Goal: Task Accomplishment & Management: Manage account settings

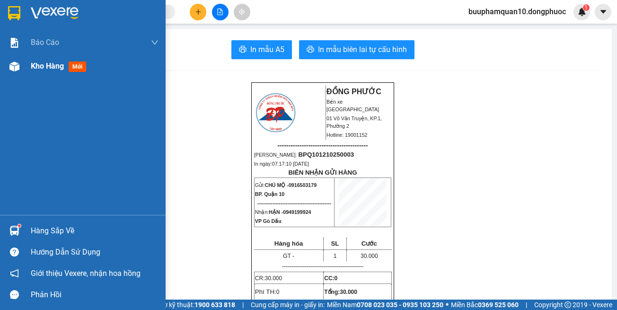
click at [62, 76] on div "Kho hàng mới" at bounding box center [95, 66] width 128 height 24
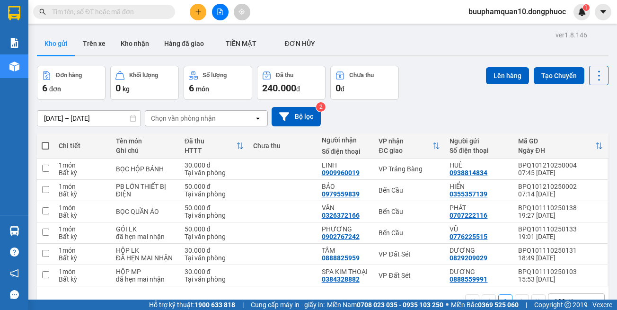
click at [224, 14] on button at bounding box center [220, 12] width 17 height 17
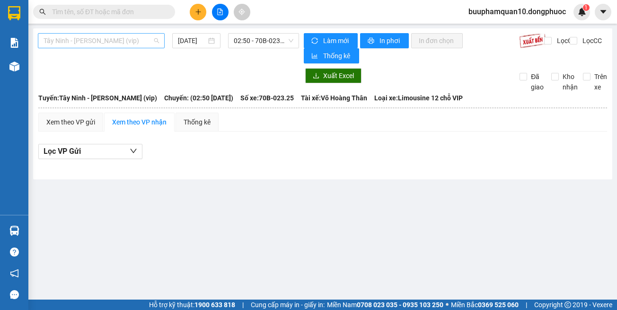
drag, startPoint x: 52, startPoint y: 47, endPoint x: 65, endPoint y: 63, distance: 20.2
click at [53, 47] on span "Tây Ninh - Hồ Chí Minh (vip)" at bounding box center [101, 41] width 115 height 14
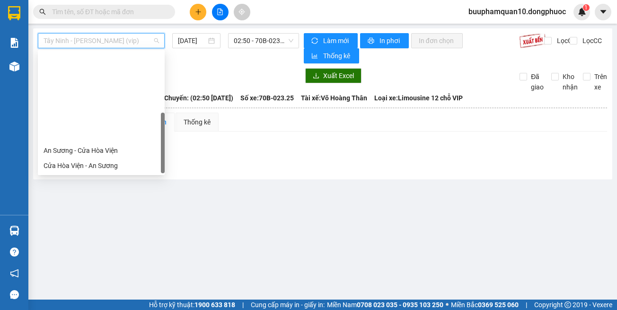
scroll to position [106, 0]
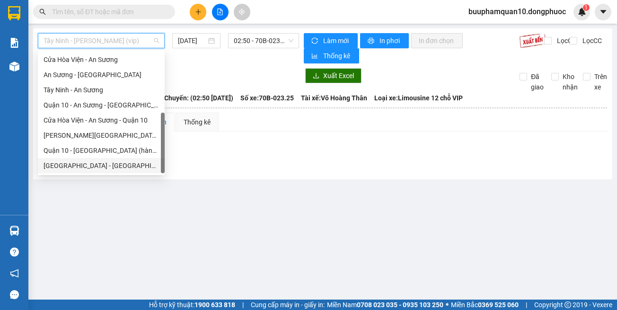
click at [103, 165] on div "Hồ Chí Minh - Tây Ninh (vip)" at bounding box center [101, 165] width 115 height 10
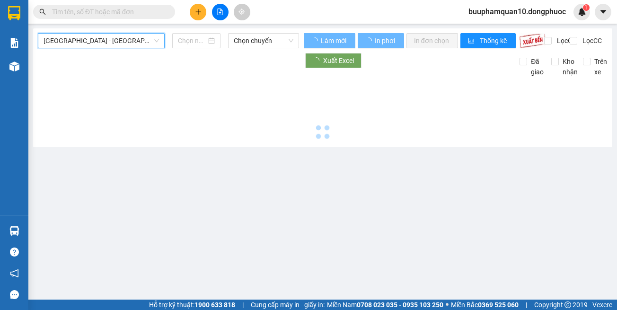
type input "12/10/2025"
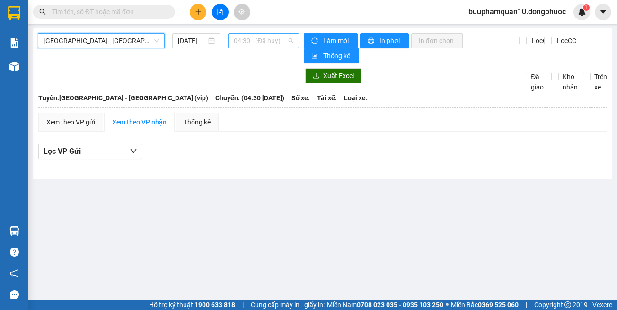
click at [243, 39] on span "04:30 - (Đã hủy)" at bounding box center [264, 41] width 60 height 14
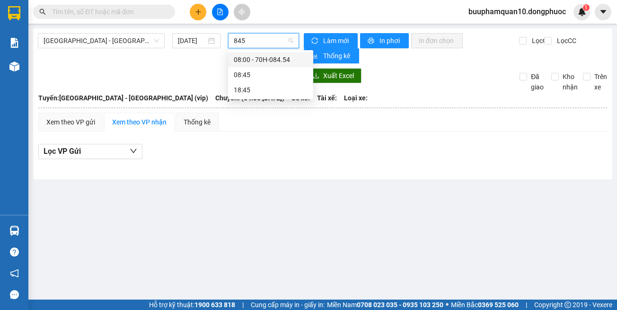
type input "8454"
click at [246, 61] on div "08:00 - 70H-084.54" at bounding box center [271, 59] width 74 height 10
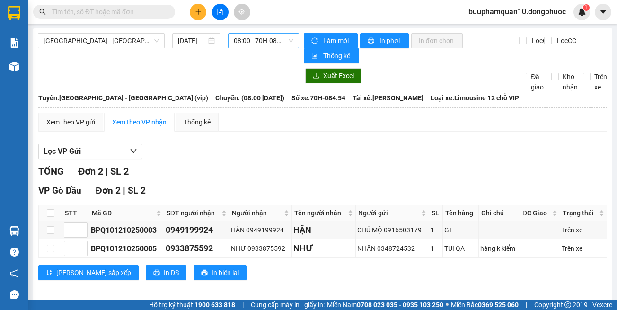
drag, startPoint x: 277, startPoint y: 32, endPoint x: 279, endPoint y: 38, distance: 6.4
click at [277, 32] on div "Hồ Chí Minh - Tây Ninh (vip) 12/10/2025 08:00 - 70H-084.54 Làm mới In phơi In đ…" at bounding box center [322, 164] width 579 height 273
click at [279, 38] on span "08:00 - 70H-084.54" at bounding box center [264, 41] width 60 height 14
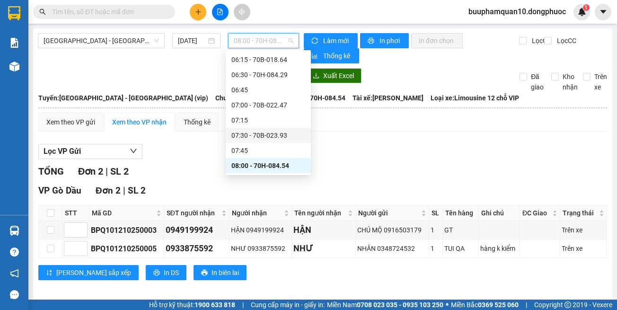
click at [282, 134] on div "07:30 - 70B-023.93" at bounding box center [268, 135] width 74 height 10
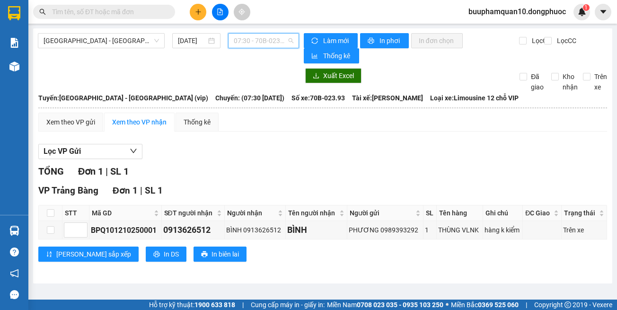
click at [277, 44] on span "07:30 - 70B-023.93" at bounding box center [264, 41] width 60 height 14
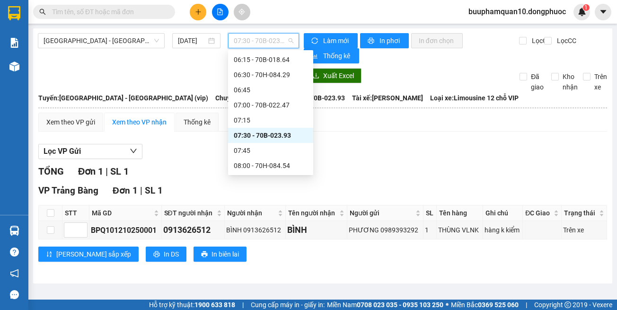
scroll to position [168, 0]
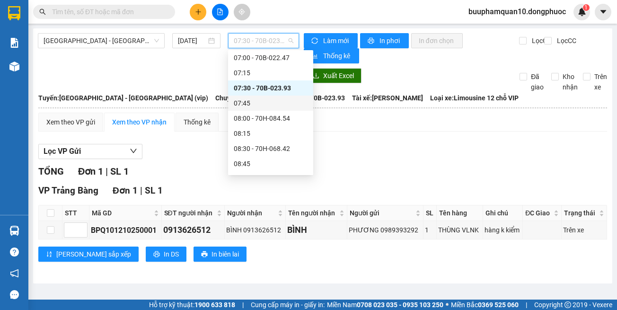
drag, startPoint x: 363, startPoint y: 144, endPoint x: 316, endPoint y: 27, distance: 126.1
click at [359, 133] on div "Xem theo VP gửi Xem theo VP nhận Thống kê Lọc VP Gửi TỔNG Đơn 1 | SL 1 VP Trản…" at bounding box center [322, 193] width 569 height 161
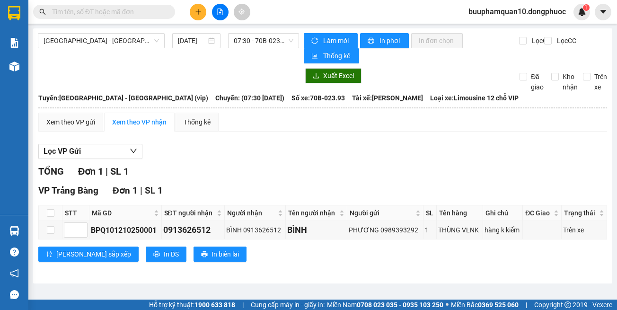
click at [195, 14] on icon "plus" at bounding box center [198, 12] width 7 height 7
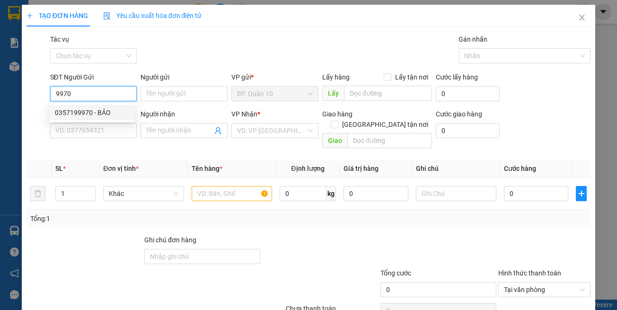
click at [113, 114] on div "0357199970 - BẢO" at bounding box center [92, 112] width 74 height 10
type input "0357199970"
type input "BẢO"
type input "0972518315"
type input "TIỀN"
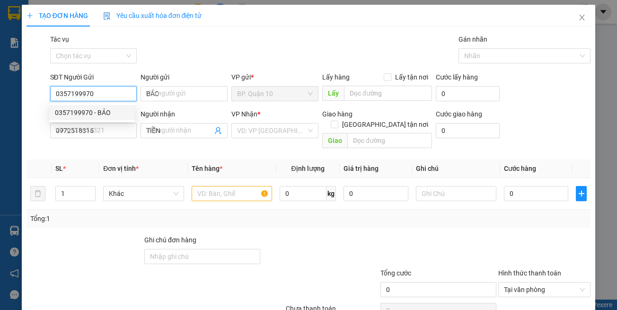
type input "30.000"
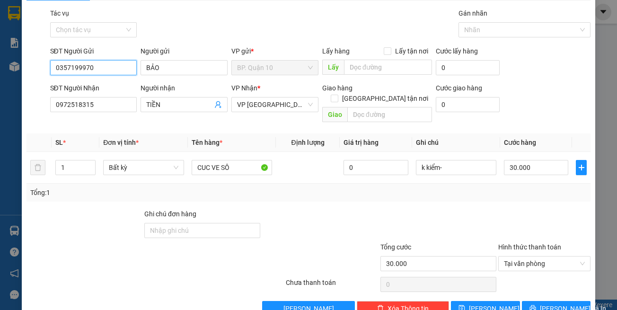
scroll to position [40, 0]
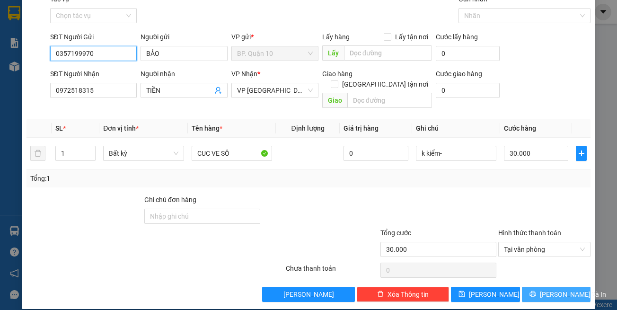
type input "0357199970"
drag, startPoint x: 555, startPoint y: 289, endPoint x: 500, endPoint y: 271, distance: 58.2
click at [554, 287] on button "[PERSON_NAME] và In" at bounding box center [556, 294] width 69 height 15
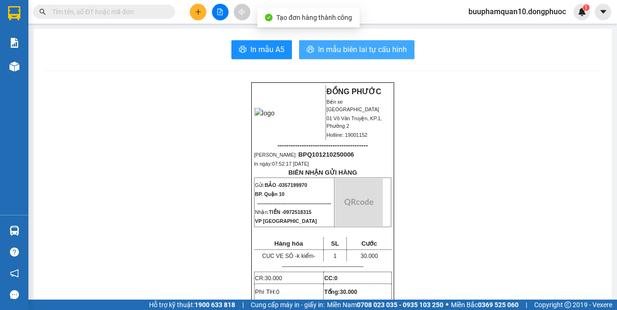
click at [349, 44] on span "In mẫu biên lai tự cấu hình" at bounding box center [362, 50] width 89 height 12
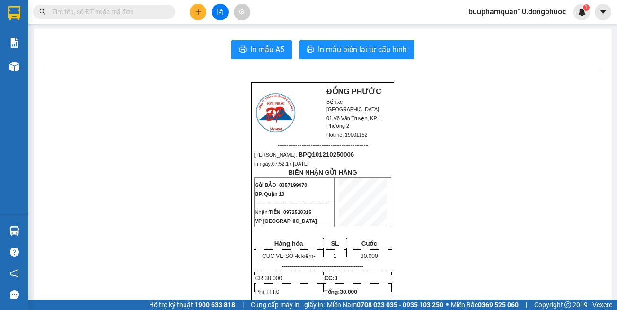
drag, startPoint x: 178, startPoint y: 9, endPoint x: 184, endPoint y: 11, distance: 6.0
click at [179, 9] on div at bounding box center [92, 12] width 185 height 14
click at [189, 11] on div at bounding box center [220, 12] width 71 height 17
click at [198, 12] on icon "plus" at bounding box center [198, 12] width 7 height 7
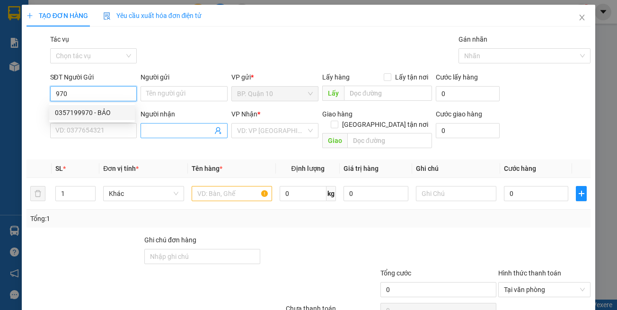
drag, startPoint x: 101, startPoint y: 110, endPoint x: 149, endPoint y: 132, distance: 52.3
click at [103, 110] on div "0357199970 - BẢO" at bounding box center [92, 112] width 74 height 10
type input "0357199970"
type input "BẢO"
type input "0972518315"
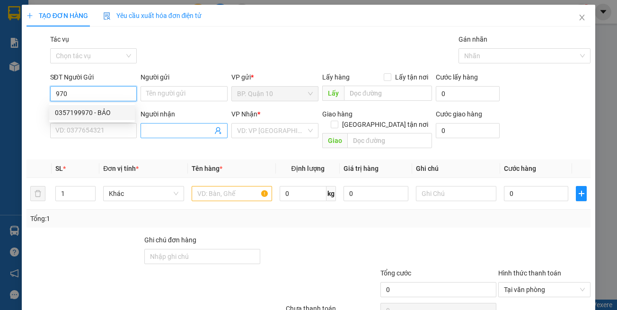
type input "TIỀN"
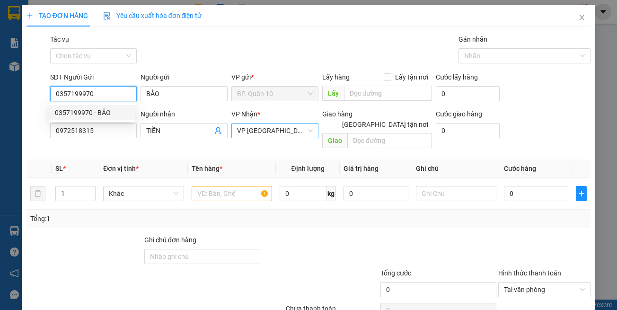
type input "30.000"
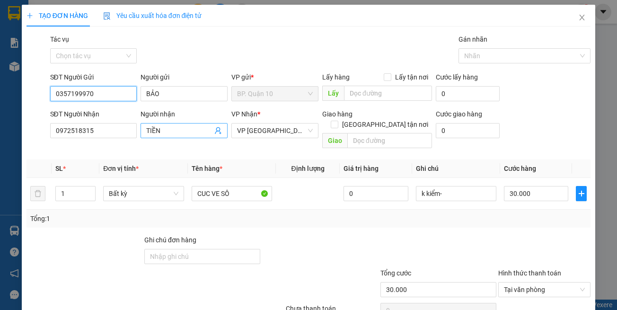
type input "0357199970"
click at [217, 132] on icon "user-add" at bounding box center [218, 131] width 8 height 8
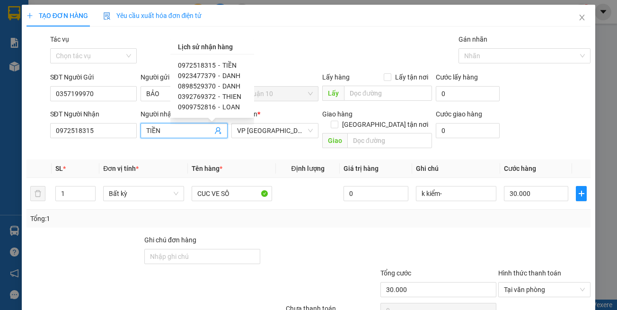
click at [202, 76] on span "0923477379" at bounding box center [197, 76] width 38 height 8
type input "0923477379"
type input "DANH"
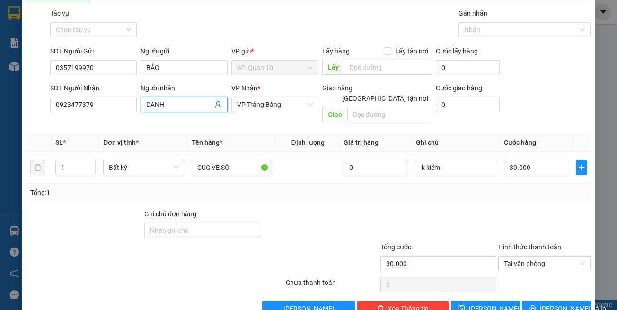
scroll to position [40, 0]
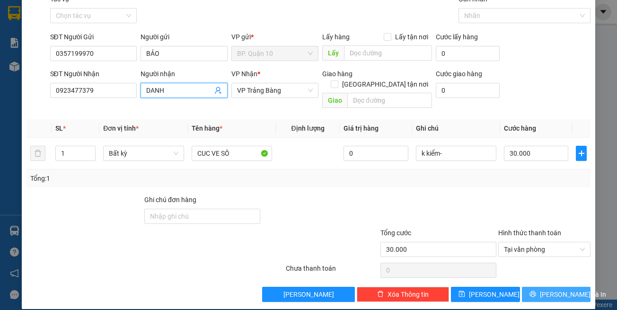
click at [555, 287] on button "[PERSON_NAME] và In" at bounding box center [556, 294] width 69 height 15
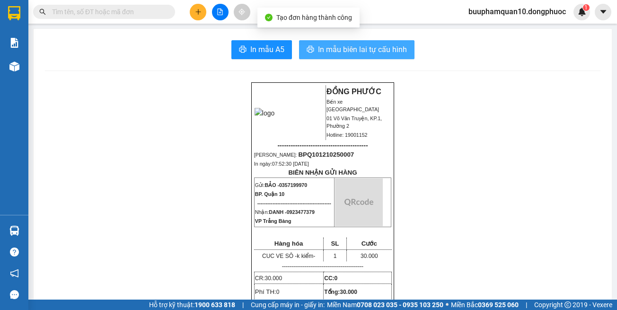
click at [384, 53] on span "In mẫu biên lai tự cấu hình" at bounding box center [362, 50] width 89 height 12
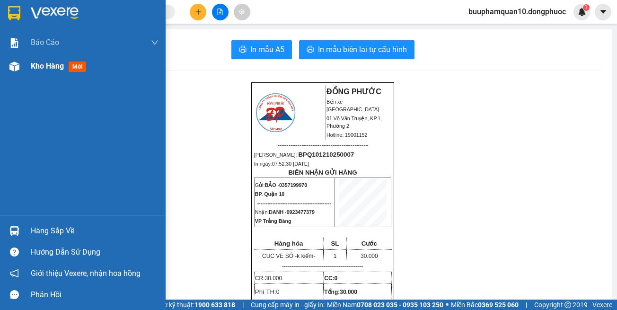
click at [4, 67] on div "Kho hàng mới" at bounding box center [83, 66] width 166 height 24
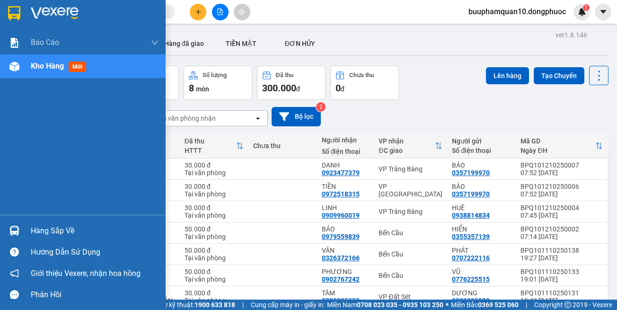
click at [22, 224] on div at bounding box center [14, 230] width 17 height 17
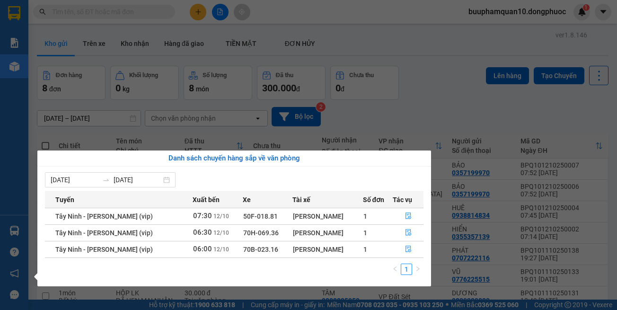
click at [114, 11] on section "Kết quả tìm kiếm ( 0 ) Bộ lọc No Data buuphamquan10.dongphuoc 1 Báo cáo Mẫu 1: …" at bounding box center [308, 155] width 617 height 310
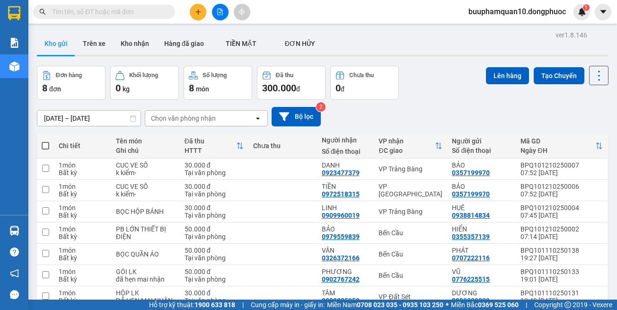
click at [114, 11] on input "text" at bounding box center [108, 12] width 112 height 10
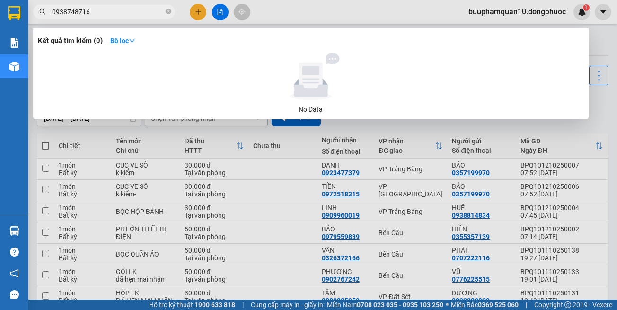
click at [97, 10] on input "0938748716" at bounding box center [108, 12] width 112 height 10
click at [140, 9] on input "0938748716" at bounding box center [108, 12] width 112 height 10
click at [135, 16] on input "0938748718" at bounding box center [108, 12] width 112 height 10
type input "0938748716"
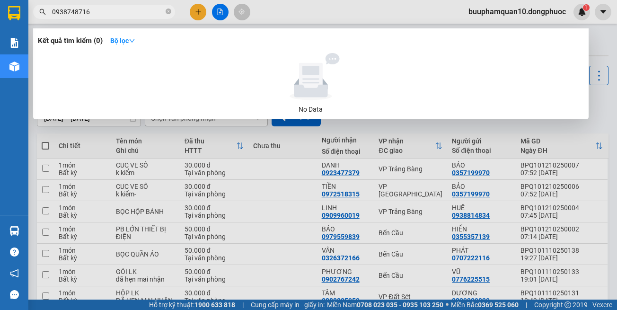
click at [109, 16] on input "0938748716" at bounding box center [108, 12] width 112 height 10
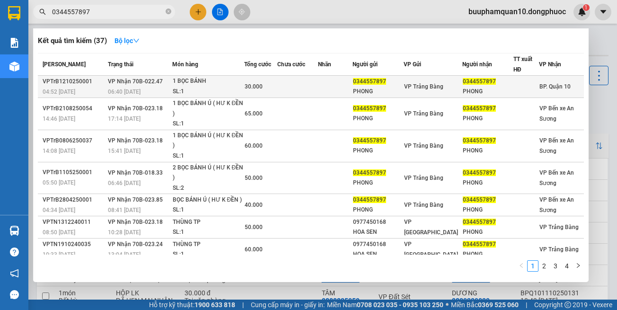
type input "0344557897"
click at [221, 91] on div "SL: 1" at bounding box center [208, 92] width 71 height 10
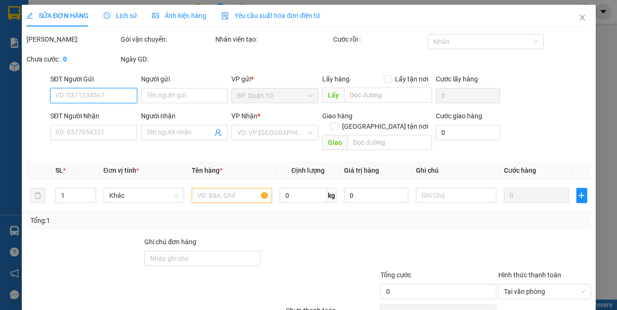
type input "0344557897"
type input "PHONG"
type input "0344557897"
type input "PHONG"
type input "30.000"
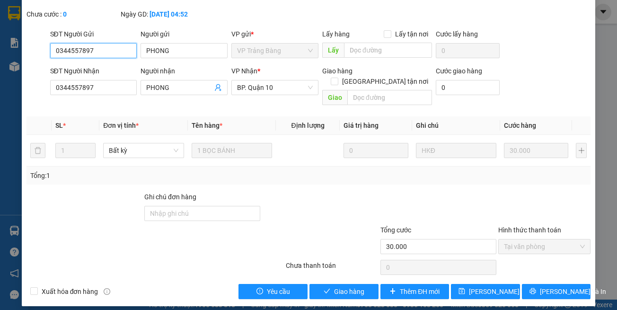
scroll to position [63, 0]
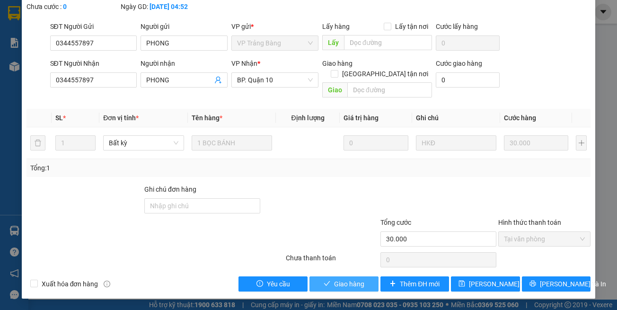
click at [329, 285] on button "Giao hàng" at bounding box center [343, 283] width 69 height 15
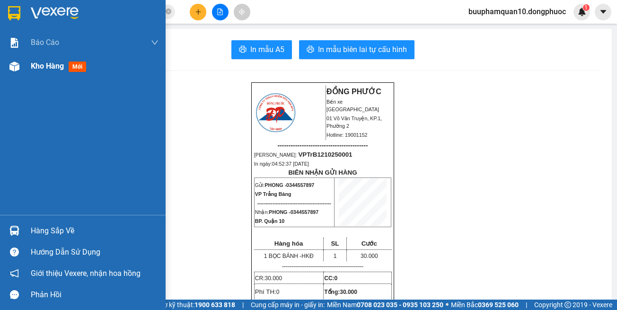
click at [56, 74] on div "Kho hàng mới" at bounding box center [95, 66] width 128 height 24
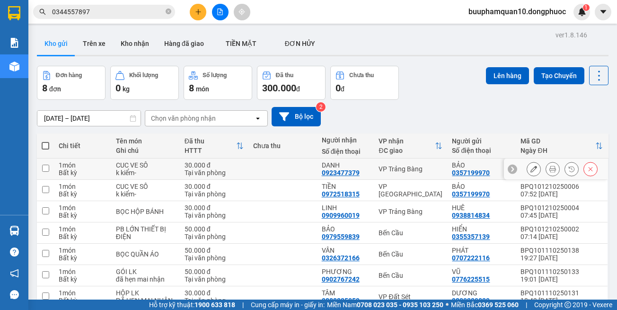
click at [399, 175] on div "Chi tiết Tên món Ghi chú Đã thu HTTT Chưa thu Người nhận Số điện thoại VP nhận …" at bounding box center [323, 246] width 572 height 226
click at [399, 174] on td "VP Trảng Bàng" at bounding box center [410, 168] width 73 height 21
checkbox input "true"
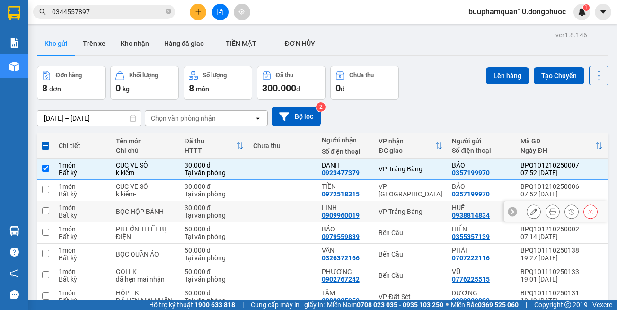
click at [413, 212] on div "VP Trảng Bàng" at bounding box center [410, 212] width 64 height 8
checkbox input "true"
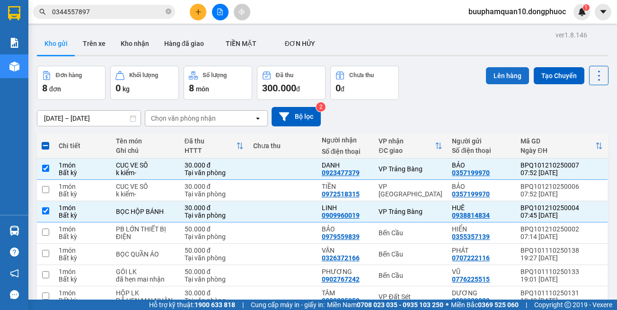
click at [500, 77] on button "Lên hàng" at bounding box center [507, 75] width 43 height 17
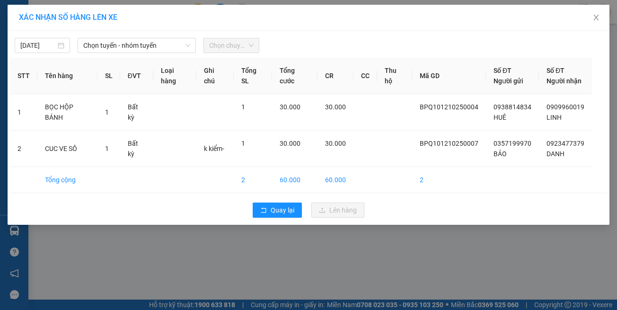
drag, startPoint x: 135, startPoint y: 30, endPoint x: 145, endPoint y: 37, distance: 12.2
click at [136, 30] on div "XÁC NHẬN SỐ HÀNG LÊN XE" at bounding box center [309, 18] width 602 height 26
click at [152, 45] on span "Chọn tuyến - nhóm tuyến" at bounding box center [136, 45] width 107 height 14
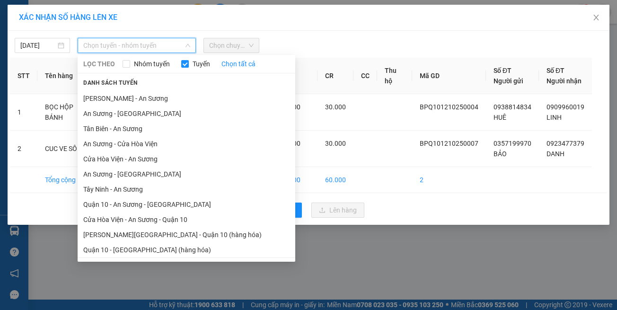
scroll to position [42, 0]
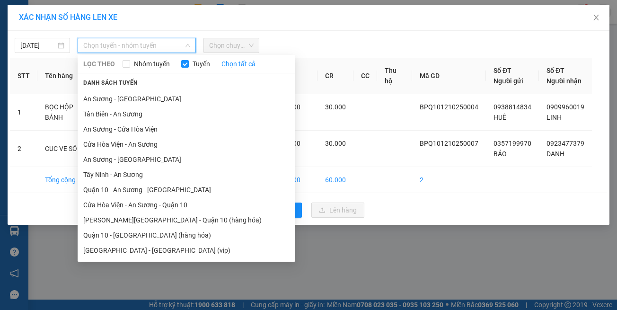
drag, startPoint x: 184, startPoint y: 253, endPoint x: 191, endPoint y: 242, distance: 13.3
click at [185, 251] on li "Hồ Chí Minh - Tây Ninh (vip)" at bounding box center [187, 250] width 218 height 15
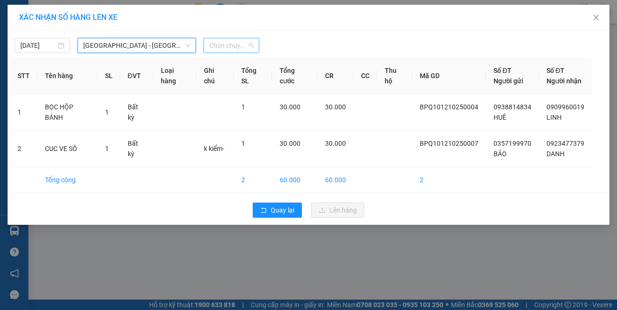
click at [238, 46] on span "Chọn chuyến" at bounding box center [231, 45] width 44 height 14
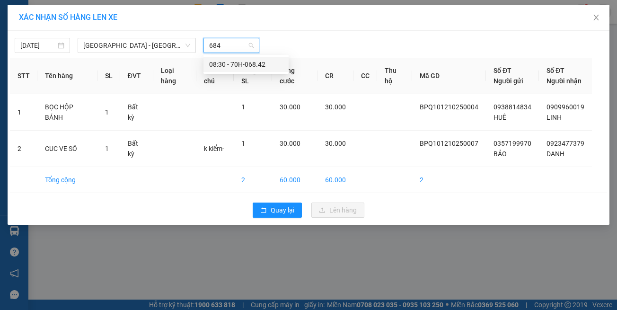
type input "6842"
click at [238, 63] on div "08:30 - 70H-068.42" at bounding box center [246, 64] width 74 height 10
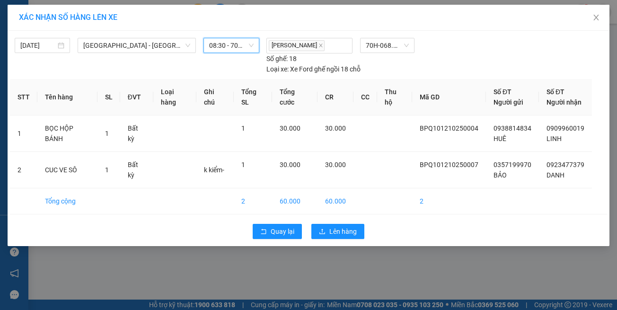
click at [351, 240] on div "Quay lại Lên hàng" at bounding box center [308, 231] width 597 height 25
click at [351, 236] on span "Lên hàng" at bounding box center [342, 231] width 27 height 10
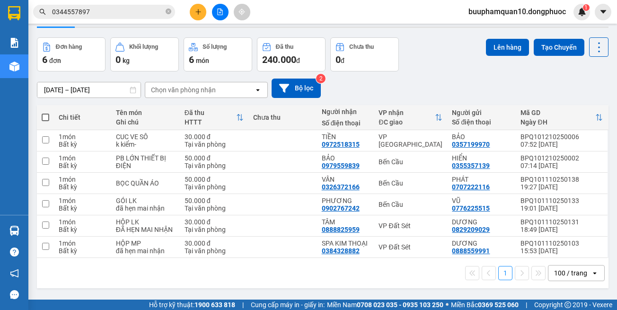
scroll to position [44, 0]
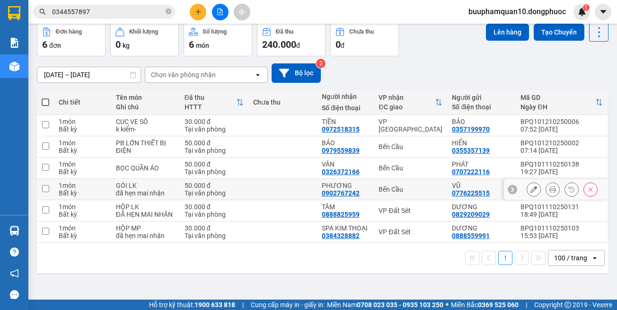
drag, startPoint x: 414, startPoint y: 189, endPoint x: 412, endPoint y: 173, distance: 15.8
click at [414, 188] on div "Bến Cầu" at bounding box center [410, 189] width 64 height 8
checkbox input "true"
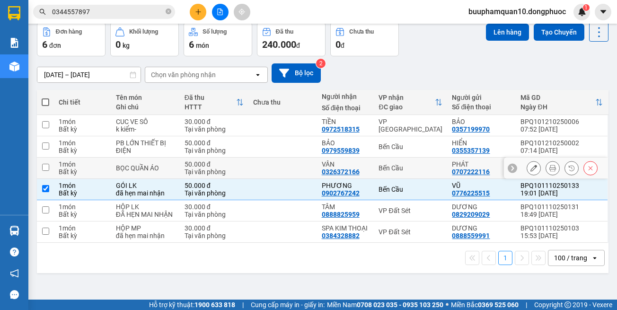
click at [412, 167] on div "Bến Cầu" at bounding box center [410, 168] width 64 height 8
checkbox input "true"
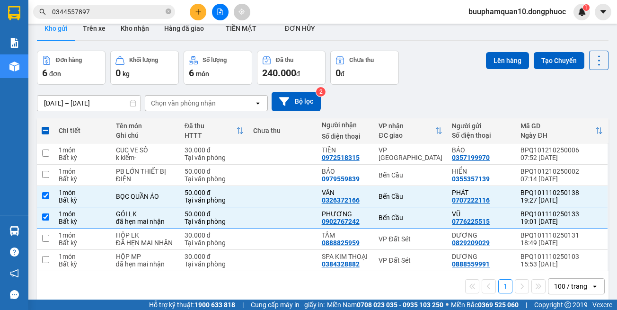
scroll to position [0, 0]
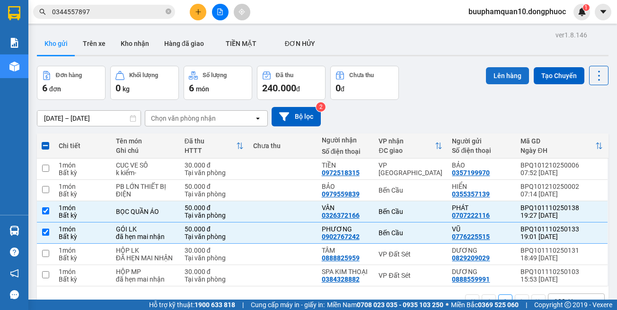
click at [498, 77] on button "Lên hàng" at bounding box center [507, 75] width 43 height 17
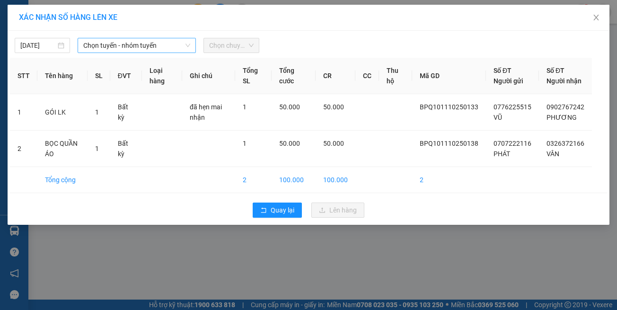
click at [128, 52] on span "Chọn tuyến - nhóm tuyến" at bounding box center [136, 45] width 107 height 14
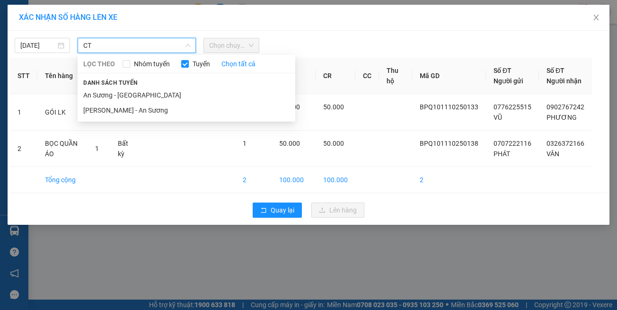
type input "CT"
click at [124, 95] on li "An Sương - Châu Thành" at bounding box center [187, 95] width 218 height 15
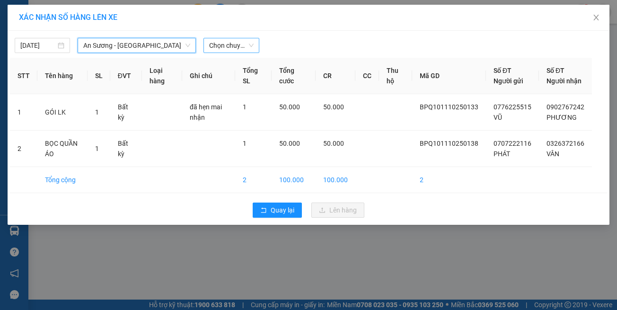
click at [228, 46] on span "Chọn chuyến" at bounding box center [231, 45] width 44 height 14
click at [241, 42] on span "Chọn chuyến" at bounding box center [231, 45] width 44 height 14
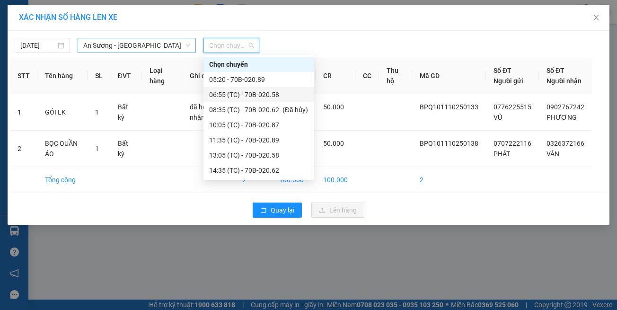
click at [262, 93] on div "06:55 (TC) - 70B-020.58" at bounding box center [258, 94] width 99 height 10
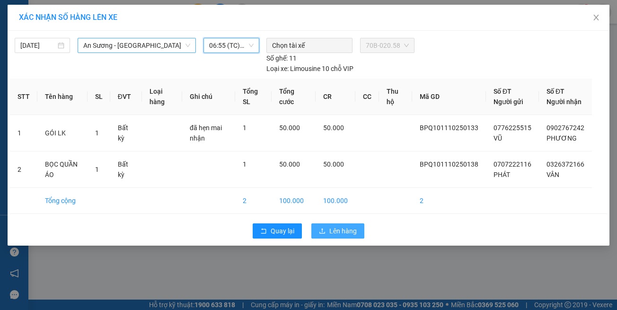
click at [339, 227] on span "Lên hàng" at bounding box center [342, 231] width 27 height 10
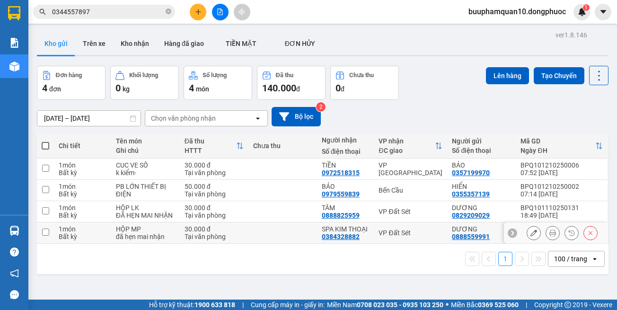
click at [452, 233] on div "DƯƠNG" at bounding box center [481, 229] width 59 height 8
checkbox input "true"
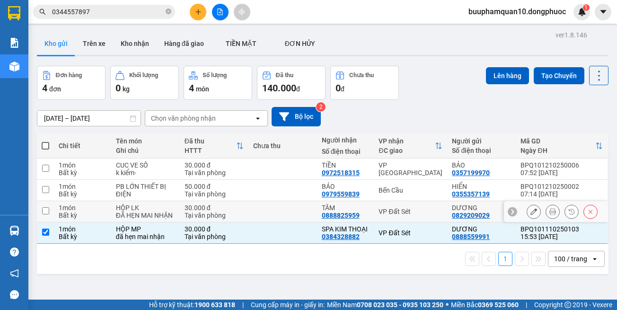
click at [436, 212] on div "VP Đất Sét" at bounding box center [410, 212] width 64 height 8
checkbox input "true"
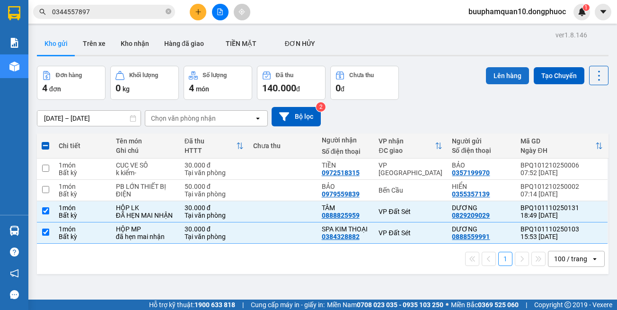
click at [507, 67] on button "Lên hàng" at bounding box center [507, 75] width 43 height 17
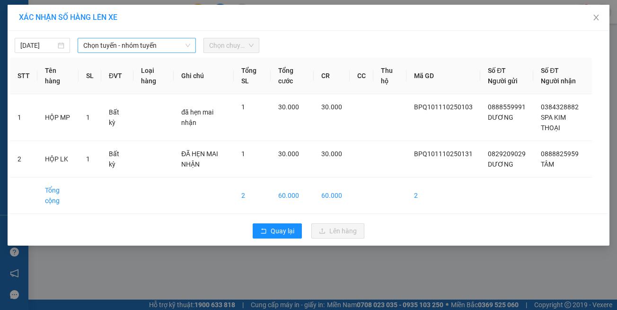
click at [150, 50] on span "Chọn tuyến - nhóm tuyến" at bounding box center [136, 45] width 107 height 14
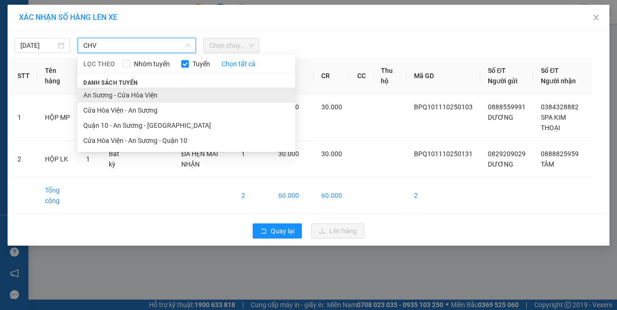
type input "CHV"
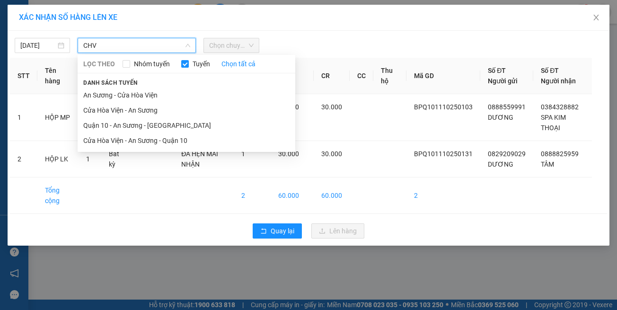
click at [127, 95] on li "An Sương - Cửa Hòa Viện" at bounding box center [187, 95] width 218 height 15
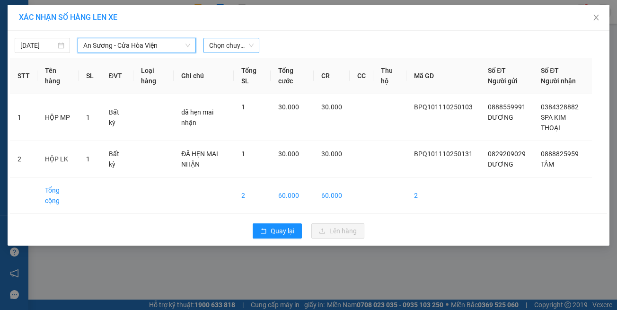
click at [227, 50] on span "Chọn chuyến" at bounding box center [231, 45] width 44 height 14
click at [246, 49] on span "Chọn chuyến" at bounding box center [231, 45] width 44 height 14
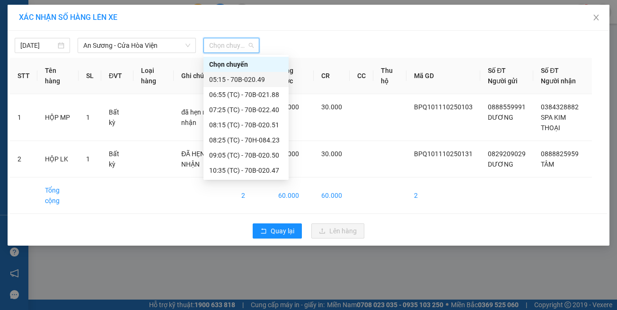
click at [265, 90] on div "06:55 (TC) - 70B-021.88" at bounding box center [246, 94] width 74 height 10
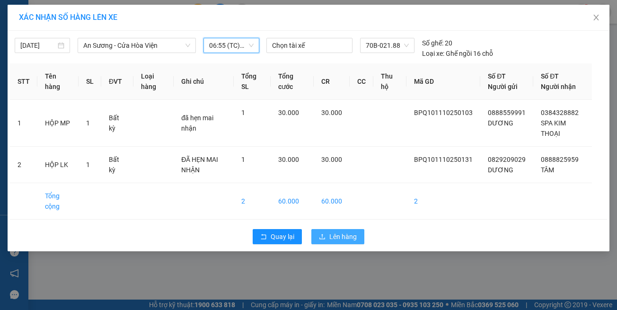
click at [342, 236] on span "Lên hàng" at bounding box center [342, 236] width 27 height 10
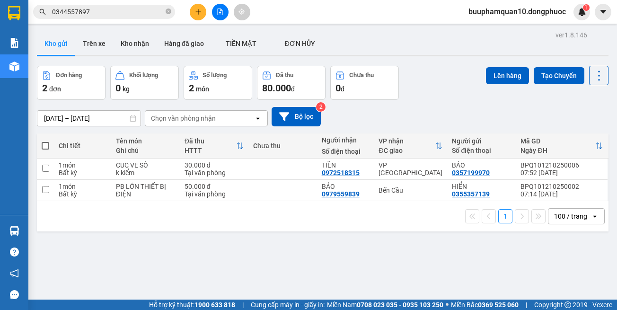
click at [142, 8] on input "0344557897" at bounding box center [108, 12] width 112 height 10
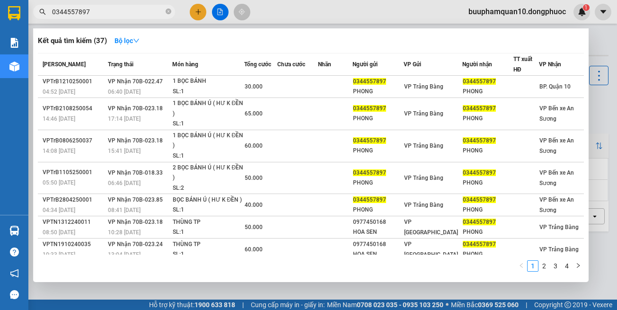
click at [142, 8] on input "0344557897" at bounding box center [108, 12] width 112 height 10
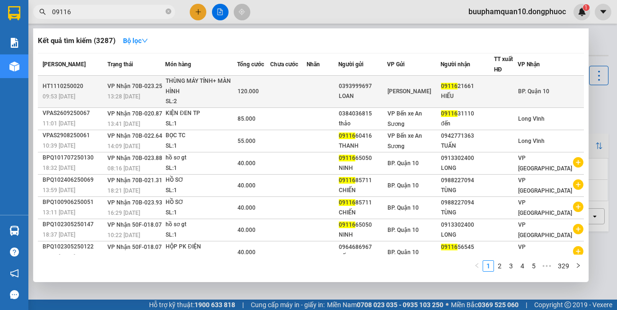
type input "09116"
click at [247, 91] on span "120.000" at bounding box center [248, 91] width 21 height 7
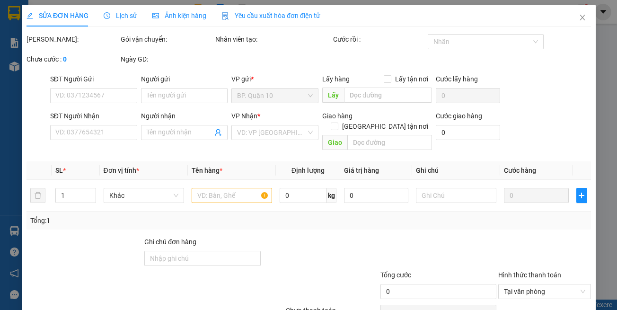
type input "0393999697"
type input "LOAN"
type input "0911621661"
type input "HIẾU"
type input "120.000"
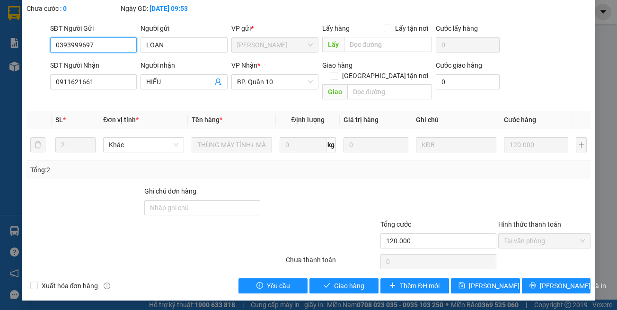
scroll to position [63, 0]
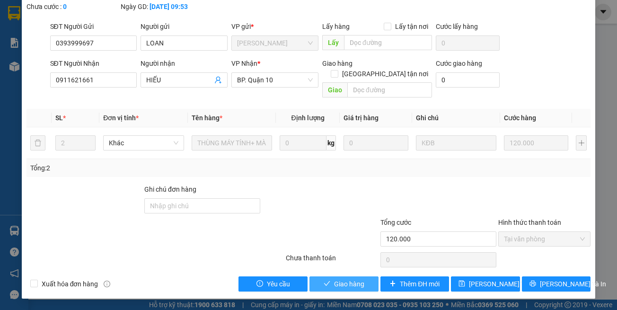
click at [346, 280] on span "Giao hàng" at bounding box center [349, 284] width 30 height 10
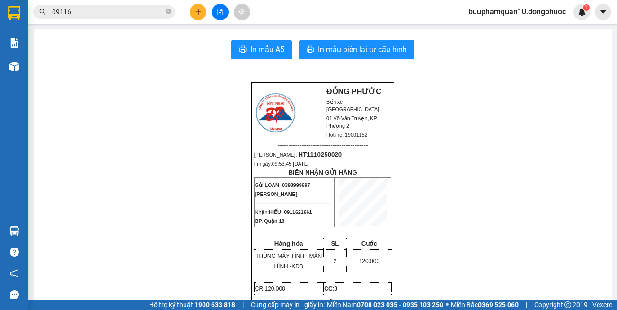
click at [216, 11] on button at bounding box center [220, 12] width 17 height 17
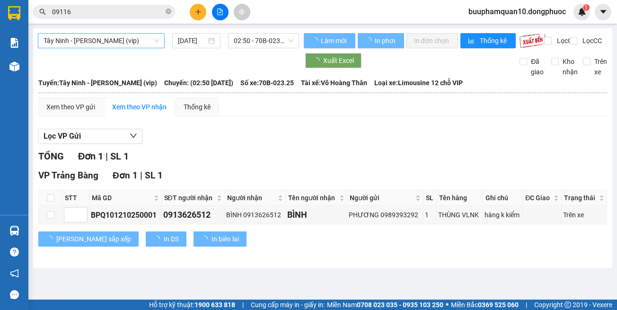
click at [103, 35] on span "Tây Ninh - Hồ Chí Minh (vip)" at bounding box center [101, 41] width 115 height 14
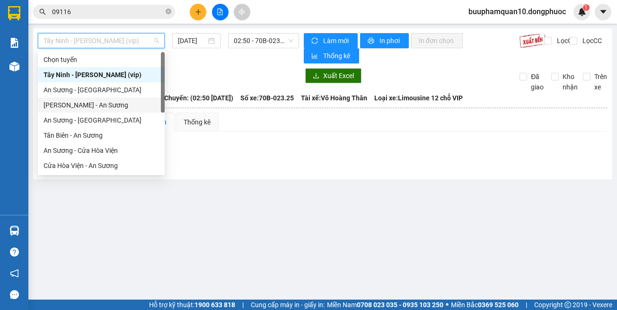
scroll to position [106, 0]
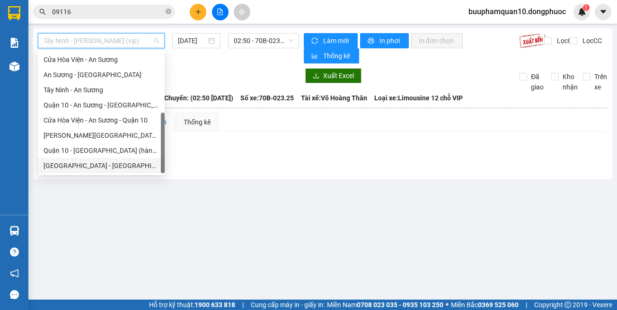
drag, startPoint x: 114, startPoint y: 167, endPoint x: 123, endPoint y: 151, distance: 17.4
click at [115, 166] on div "Hồ Chí Minh - Tây Ninh (vip)" at bounding box center [101, 165] width 115 height 10
type input "12/10/2025"
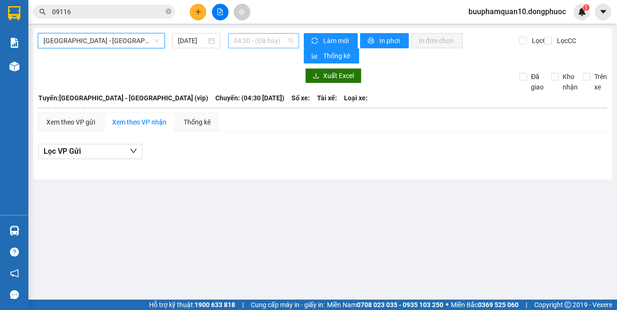
click at [264, 37] on span "04:30 - (Đã hủy)" at bounding box center [264, 41] width 60 height 14
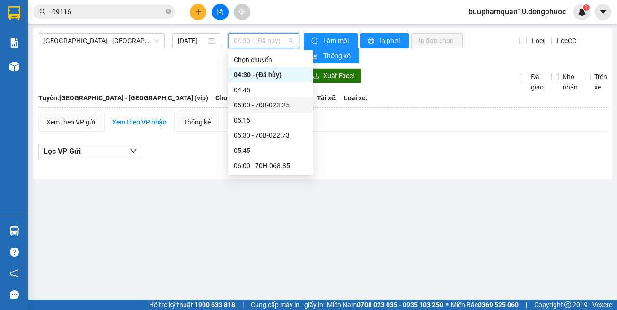
click at [286, 108] on div "05:00 - 70B-023.25" at bounding box center [271, 105] width 74 height 10
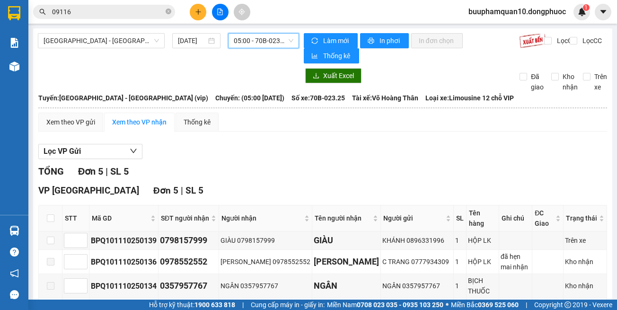
click at [254, 43] on span "05:00 - 70B-023.25" at bounding box center [264, 41] width 60 height 14
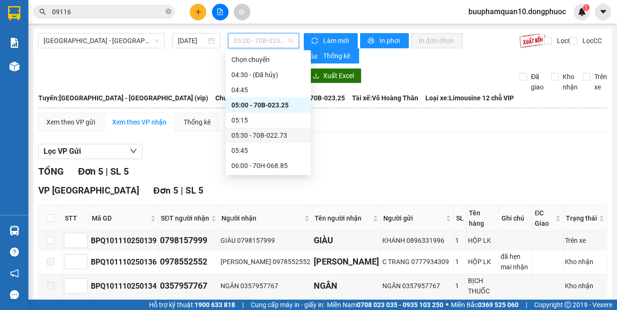
click at [288, 136] on div "05:30 - 70B-022.73" at bounding box center [268, 135] width 74 height 10
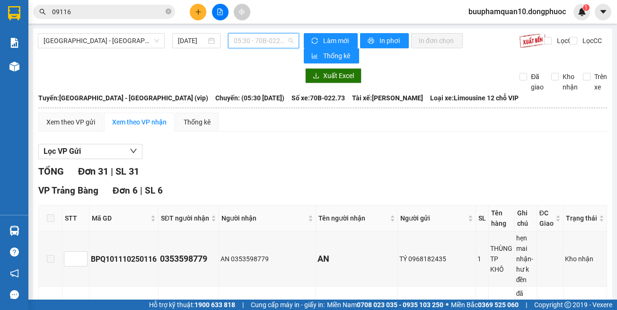
click at [246, 36] on span "05:30 - 70B-022.73" at bounding box center [264, 41] width 60 height 14
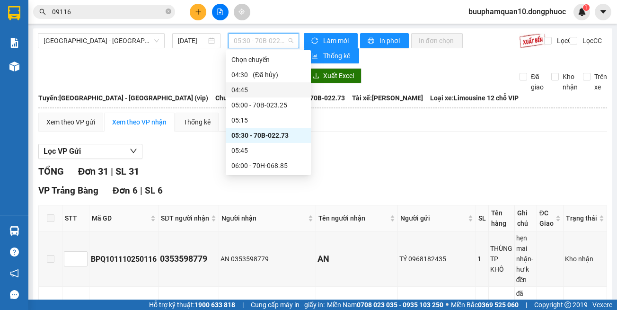
scroll to position [47, 0]
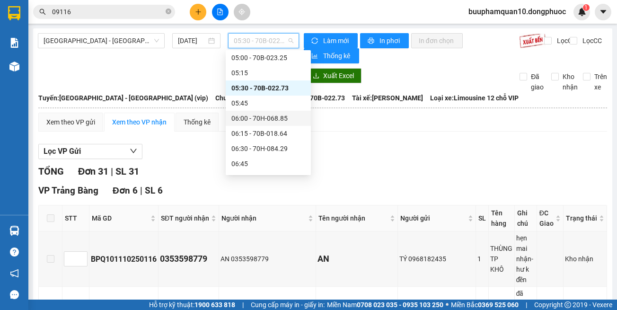
click at [287, 114] on div "06:00 - 70H-068.85" at bounding box center [268, 118] width 74 height 10
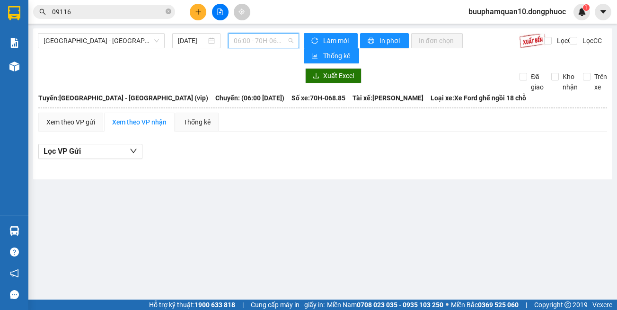
click at [246, 45] on span "06:00 - 70H-068.85" at bounding box center [264, 41] width 60 height 14
type input "6842"
click at [271, 60] on div "08:30 - 70H-068.42" at bounding box center [271, 59] width 74 height 10
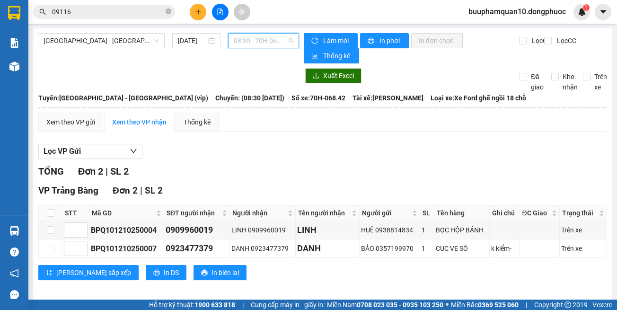
click at [267, 37] on span "08:30 - 70H-068.42" at bounding box center [264, 41] width 60 height 14
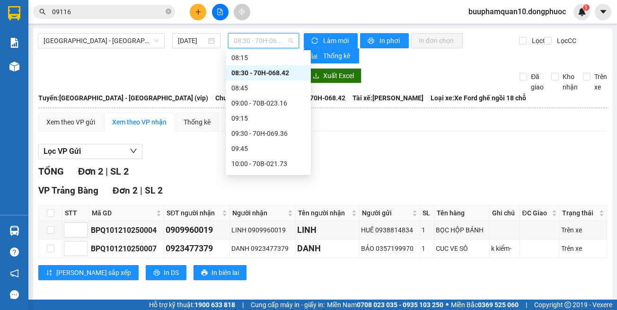
scroll to position [246, 0]
click at [345, 136] on div "Xem theo VP gửi Xem theo VP nhận Thống kê Lọc VP Gửi TỔNG Đơn 2 | SL 2 VP Trản…" at bounding box center [322, 202] width 569 height 179
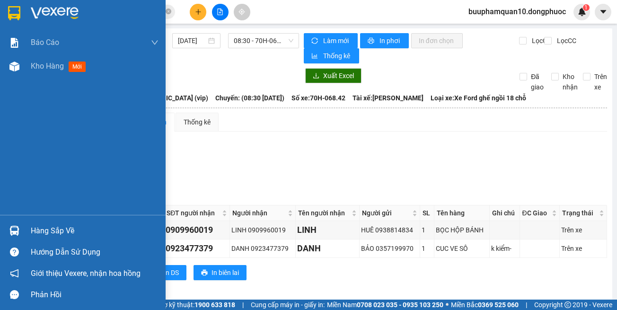
click at [30, 233] on div "Hàng sắp về" at bounding box center [83, 230] width 166 height 21
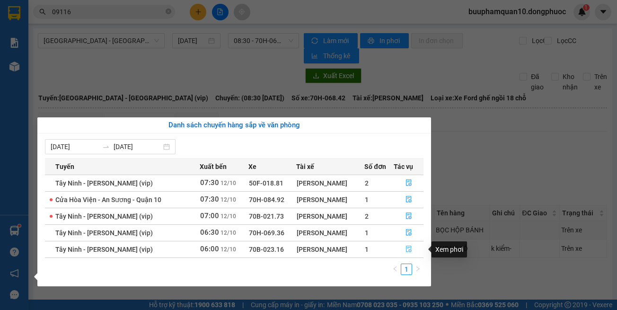
click at [400, 255] on button "button" at bounding box center [408, 249] width 29 height 15
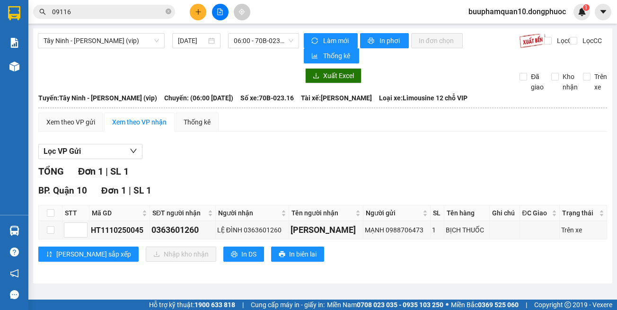
drag, startPoint x: 410, startPoint y: 276, endPoint x: 333, endPoint y: 194, distance: 112.5
click at [408, 271] on div "Tây Ninh - Hồ Chí Minh (vip) 12/10/2025 06:00 - 70B-023.16 Làm mới In phơi In đ…" at bounding box center [322, 155] width 579 height 255
click at [203, 19] on div at bounding box center [220, 12] width 71 height 17
click at [202, 19] on button at bounding box center [198, 12] width 17 height 17
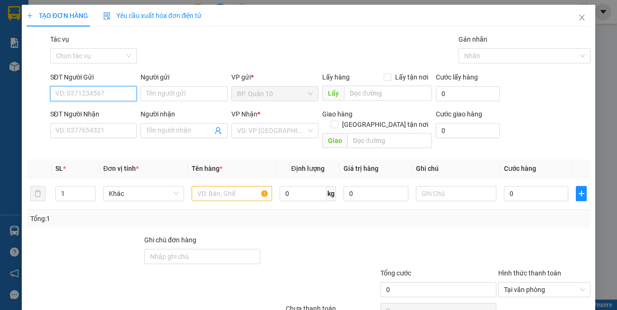
click at [100, 100] on input "SĐT Người Gửi" at bounding box center [93, 93] width 87 height 15
type input "0396288459"
click at [110, 113] on div "0396288459 - QUANG" at bounding box center [92, 112] width 74 height 10
type input "QUANG"
type input "0919662087"
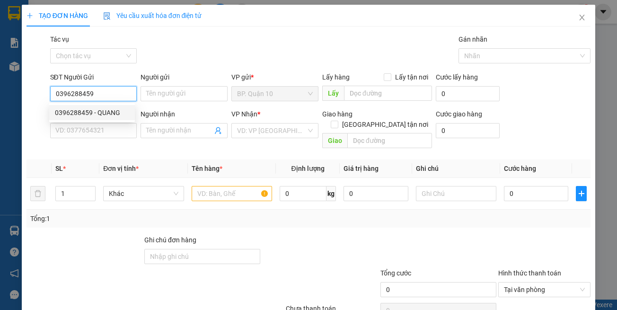
type input "NHÀN"
type input "0396288459"
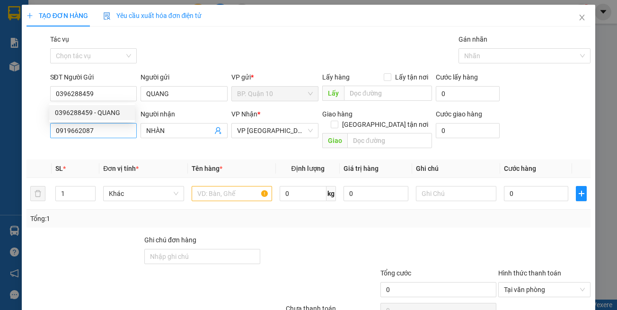
click at [111, 142] on div "Transit Pickup Surcharge Ids Transit Deliver Surcharge Ids Transit Deliver Surc…" at bounding box center [308, 188] width 564 height 308
type input "30.000"
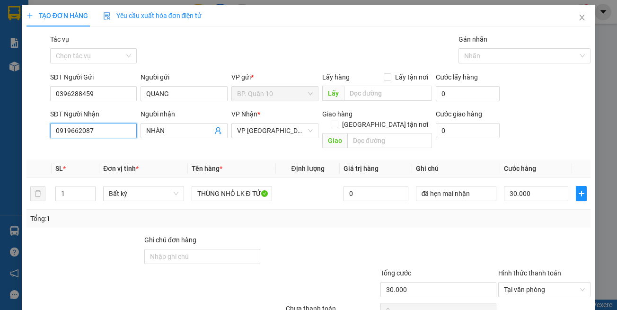
click at [117, 131] on input "0919662087" at bounding box center [93, 130] width 87 height 15
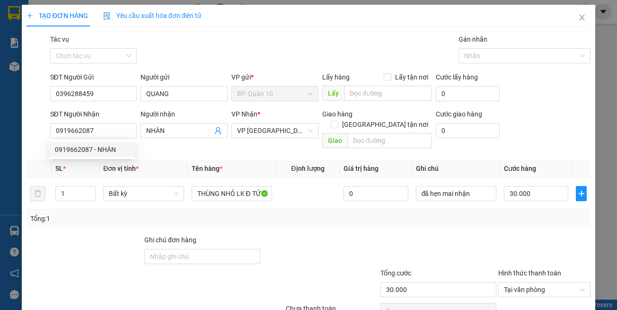
click at [197, 166] on th "Tên hàng *" at bounding box center [232, 168] width 88 height 18
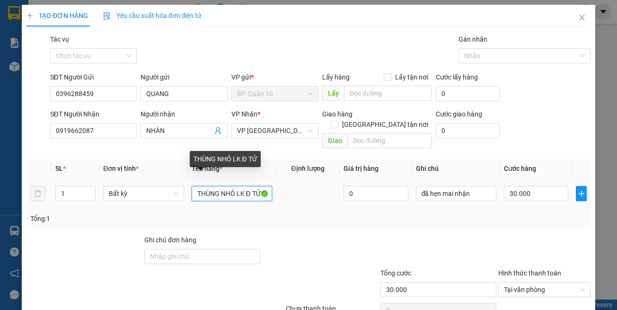
click at [220, 186] on input "THÙNG NHỎ LK Đ TỬ" at bounding box center [232, 193] width 80 height 15
drag, startPoint x: 216, startPoint y: 185, endPoint x: 114, endPoint y: 176, distance: 101.6
click at [114, 178] on tr "1 Bất kỳ THÙNG NHỎ LK Đ TỬ 0 đã hẹn mai nhận 30.000" at bounding box center [308, 194] width 564 height 32
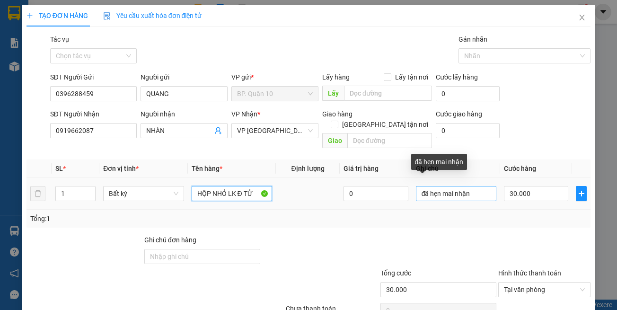
type input "HỘP NHỎ LK Đ TỬ"
click at [467, 186] on input "đã hẹn mai nhận" at bounding box center [456, 193] width 80 height 15
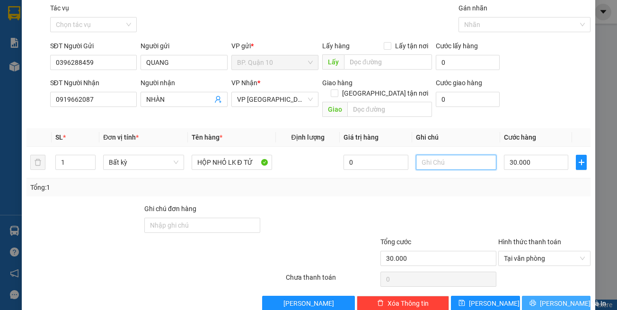
scroll to position [40, 0]
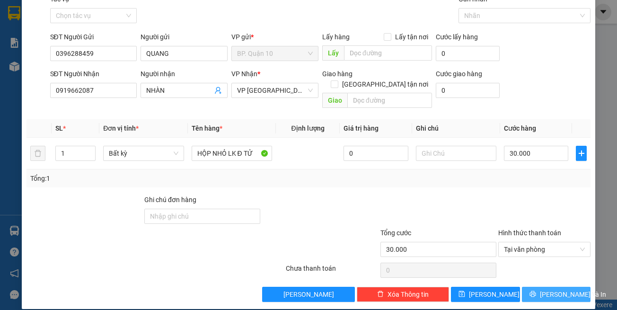
click at [551, 289] on span "[PERSON_NAME] và In" at bounding box center [573, 294] width 66 height 10
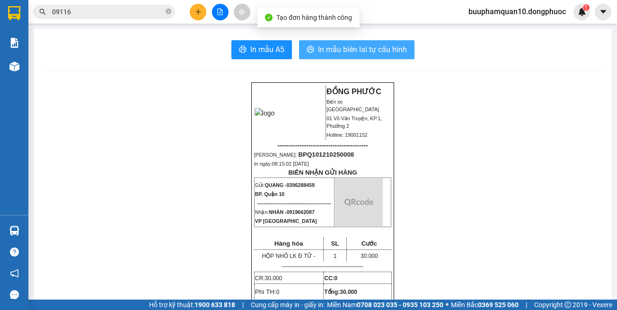
click at [365, 54] on span "In mẫu biên lai tự cấu hình" at bounding box center [362, 50] width 89 height 12
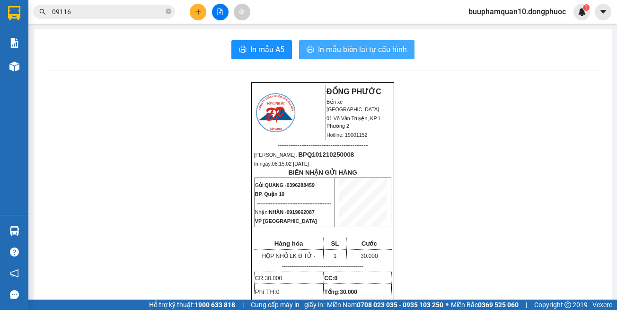
click at [372, 54] on span "In mẫu biên lai tự cấu hình" at bounding box center [362, 50] width 89 height 12
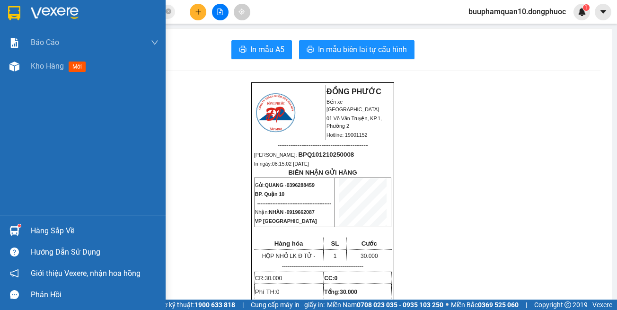
click at [24, 230] on div "Hàng sắp về" at bounding box center [83, 230] width 166 height 21
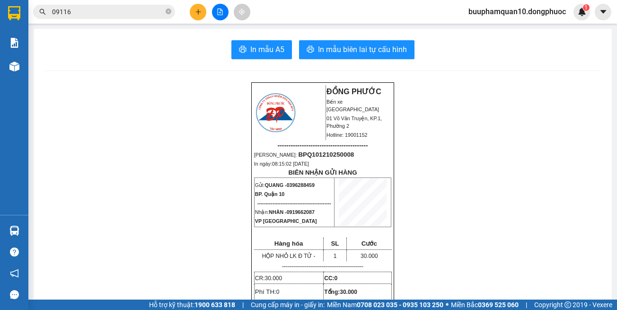
click at [185, 62] on section "Kết quả tìm kiếm ( 3287 ) Bộ lọc Mã ĐH Trạng thái Món hàng Tổng cước Chưa cước …" at bounding box center [308, 155] width 617 height 310
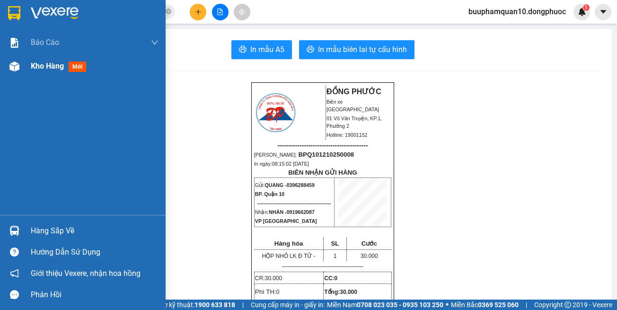
click at [62, 69] on span "Kho hàng" at bounding box center [47, 66] width 33 height 9
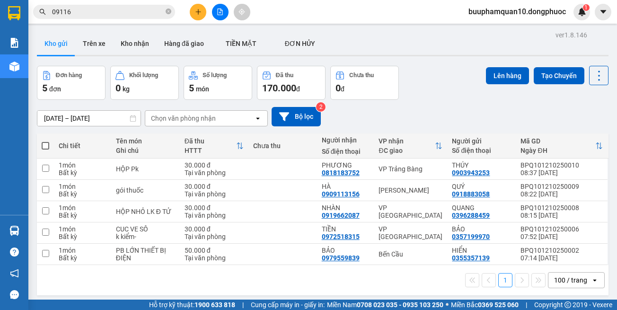
drag, startPoint x: 387, startPoint y: 279, endPoint x: 388, endPoint y: 271, distance: 7.6
click at [387, 278] on div "1 100 / trang open" at bounding box center [323, 280] width 564 height 16
click at [407, 165] on div "VP Trảng Bàng" at bounding box center [410, 169] width 64 height 8
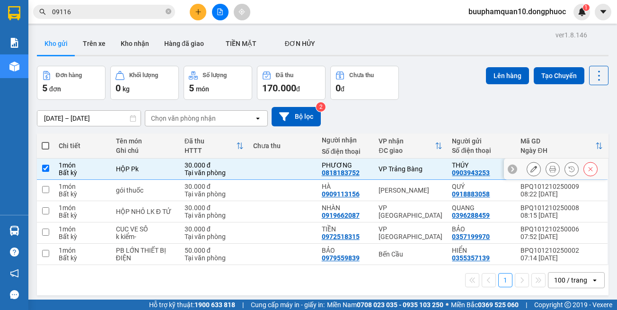
checkbox input "true"
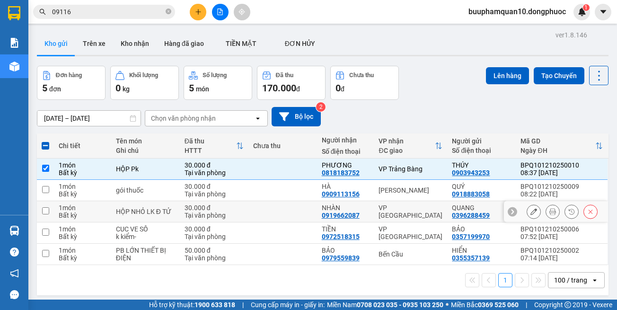
click at [413, 212] on div "VP [GEOGRAPHIC_DATA]" at bounding box center [410, 211] width 64 height 15
checkbox input "true"
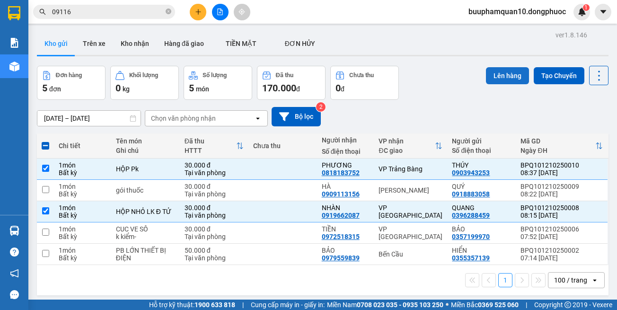
click at [494, 71] on button "Lên hàng" at bounding box center [507, 75] width 43 height 17
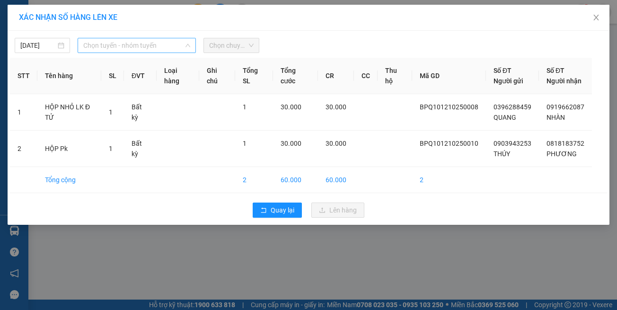
click at [98, 53] on div "Chọn tuyến - nhóm tuyến" at bounding box center [137, 45] width 118 height 15
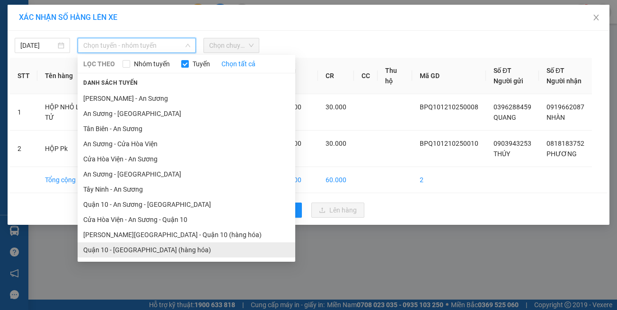
scroll to position [42, 0]
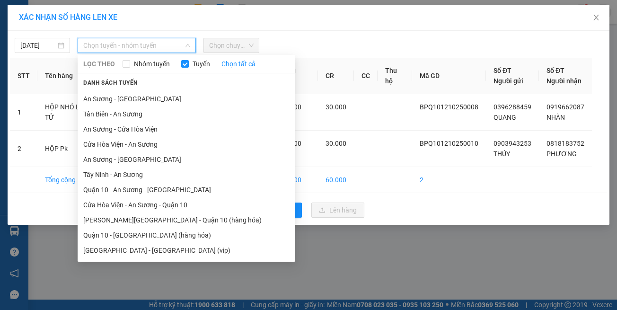
drag, startPoint x: 208, startPoint y: 253, endPoint x: 210, endPoint y: 233, distance: 20.0
click at [208, 248] on li "Hồ Chí Minh - Tây Ninh (vip)" at bounding box center [187, 250] width 218 height 15
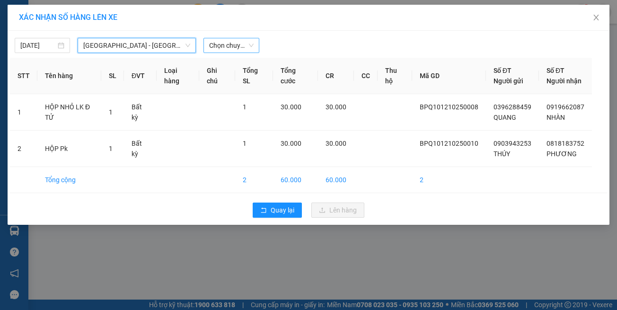
click at [225, 43] on span "Chọn chuyến" at bounding box center [231, 45] width 44 height 14
click at [594, 18] on icon "close" at bounding box center [596, 18] width 8 height 8
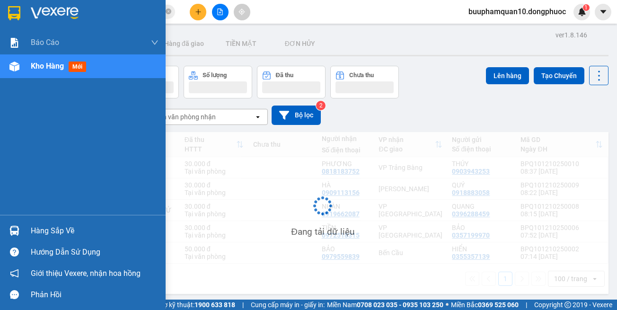
click at [1, 222] on div "Hàng sắp về" at bounding box center [83, 230] width 166 height 21
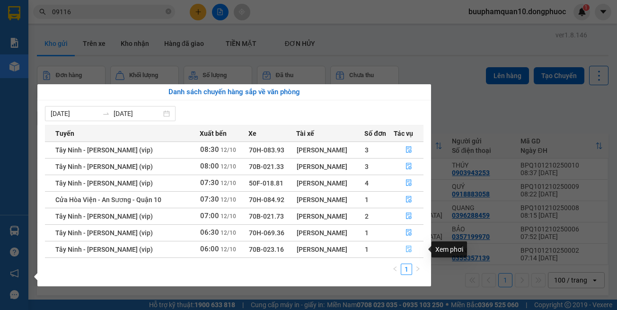
click at [402, 253] on button "button" at bounding box center [408, 249] width 29 height 15
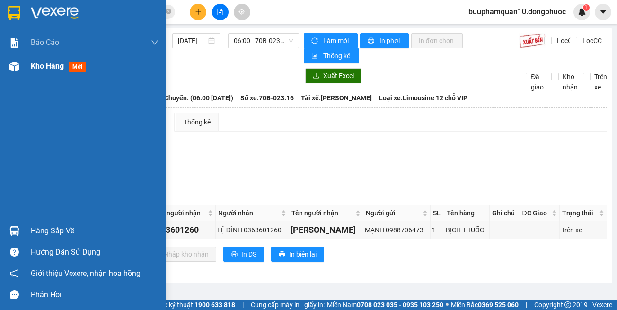
click at [49, 74] on div "Kho hàng mới" at bounding box center [95, 66] width 128 height 24
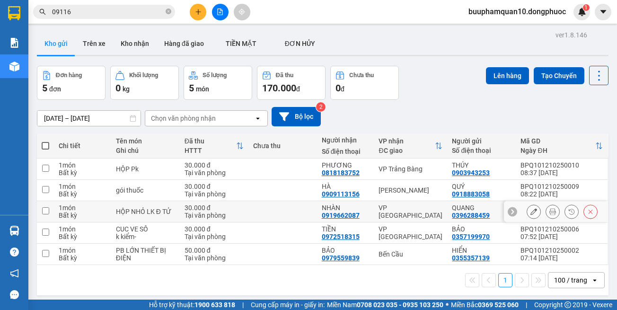
click at [413, 207] on div "VP [GEOGRAPHIC_DATA]" at bounding box center [410, 211] width 64 height 15
checkbox input "true"
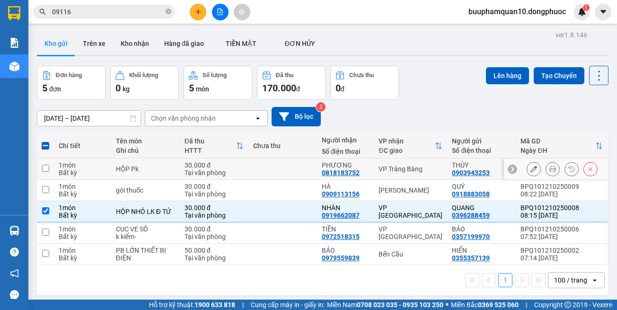
click at [419, 169] on div "VP Trảng Bàng" at bounding box center [410, 169] width 64 height 8
checkbox input "true"
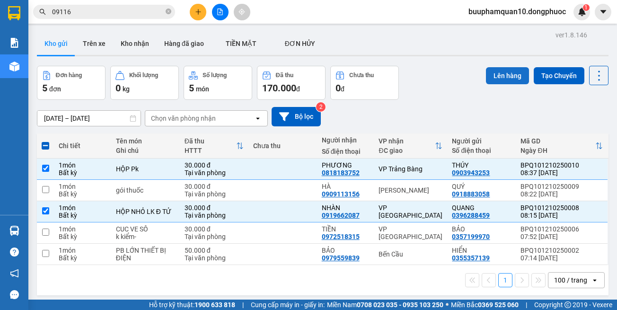
click at [499, 77] on button "Lên hàng" at bounding box center [507, 75] width 43 height 17
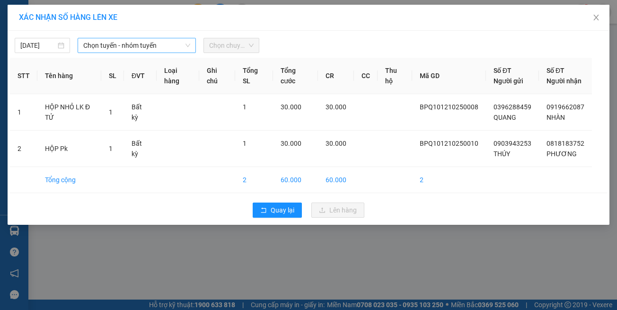
click at [138, 50] on span "Chọn tuyến - nhóm tuyến" at bounding box center [136, 45] width 107 height 14
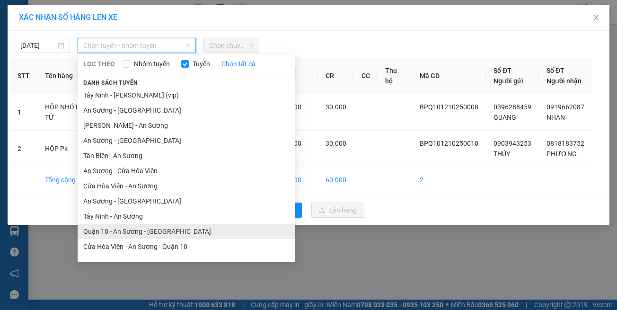
scroll to position [42, 0]
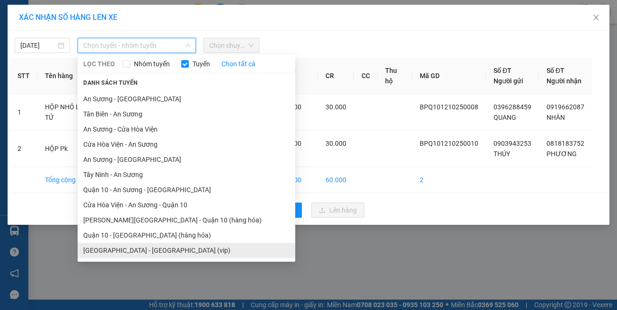
click at [155, 254] on li "Hồ Chí Minh - Tây Ninh (vip)" at bounding box center [187, 250] width 218 height 15
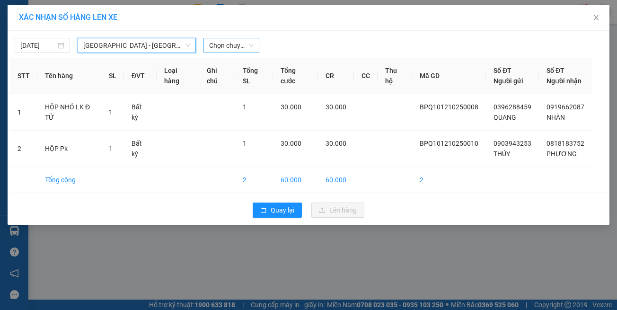
click at [240, 48] on span "Chọn chuyến" at bounding box center [231, 45] width 44 height 14
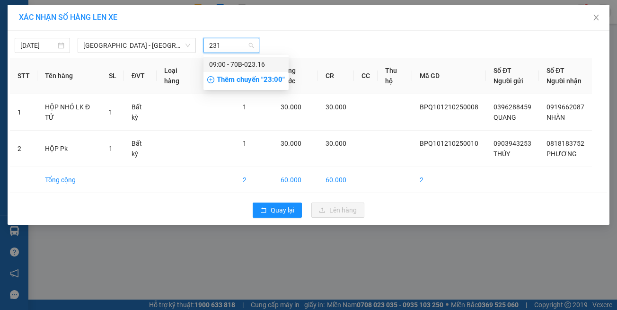
type input "2316"
click at [245, 63] on div "09:00 - 70B-023.16" at bounding box center [246, 64] width 74 height 10
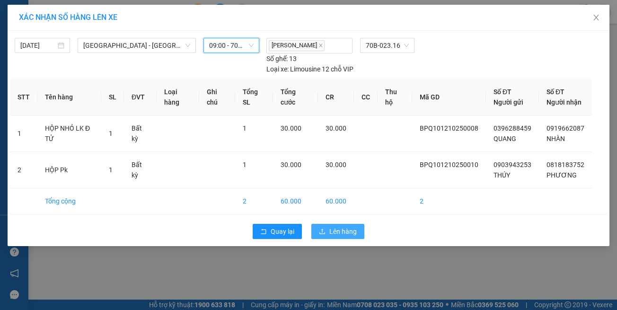
click at [336, 226] on span "Lên hàng" at bounding box center [342, 231] width 27 height 10
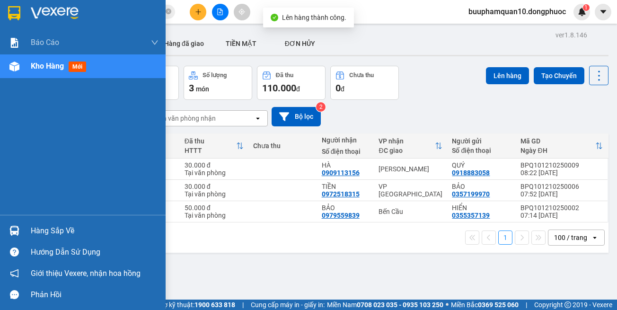
click at [74, 228] on div "Hàng sắp về" at bounding box center [95, 231] width 128 height 14
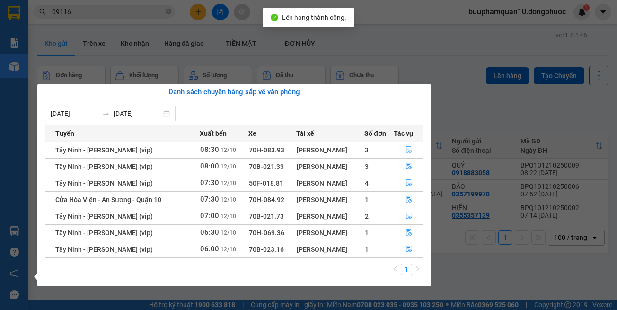
click at [451, 268] on section "Kết quả tìm kiếm ( 3287 ) Bộ lọc Mã ĐH Trạng thái Món hàng Tổng cước Chưa cước …" at bounding box center [308, 155] width 617 height 310
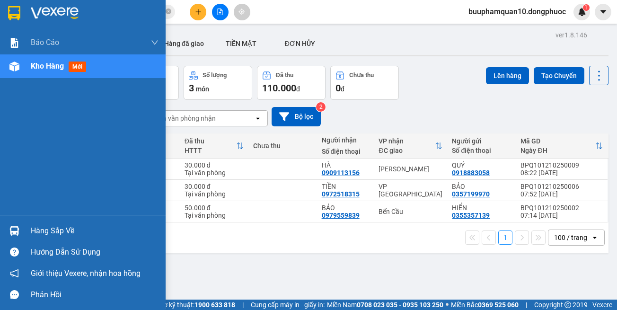
click at [12, 225] on div at bounding box center [14, 230] width 17 height 17
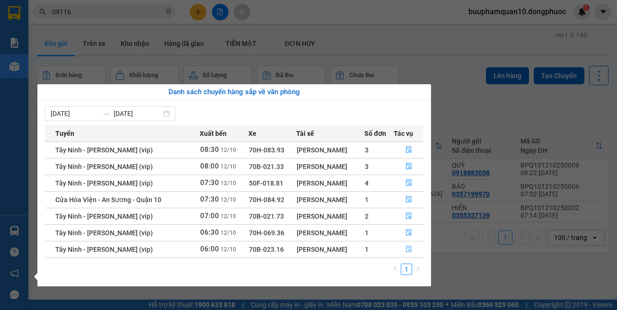
click at [403, 249] on button "button" at bounding box center [408, 249] width 29 height 15
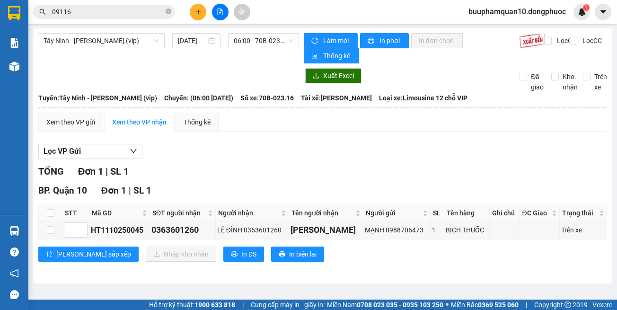
click at [452, 269] on div "TỔNG Đơn 1 | SL 1 BP. Quận 10 Đơn 1 | SL 1 STT Mã GD SĐT người nhận Người nhận …" at bounding box center [322, 218] width 569 height 109
click at [256, 44] on span "06:00 - 70B-023.16" at bounding box center [264, 41] width 60 height 14
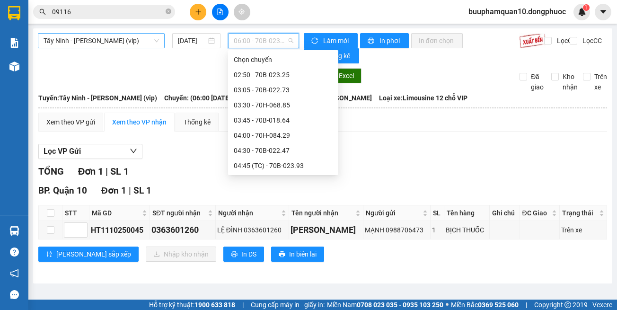
scroll to position [45, 0]
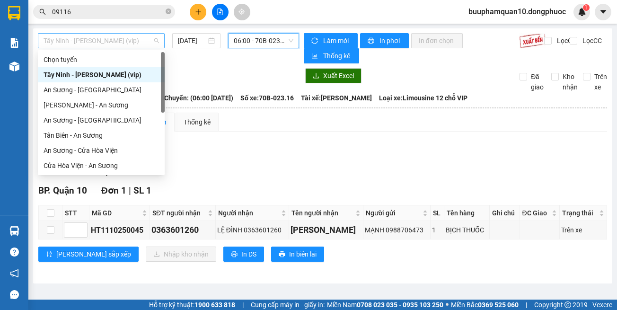
click at [147, 43] on span "Tây Ninh - Hồ Chí Minh (vip)" at bounding box center [101, 41] width 115 height 14
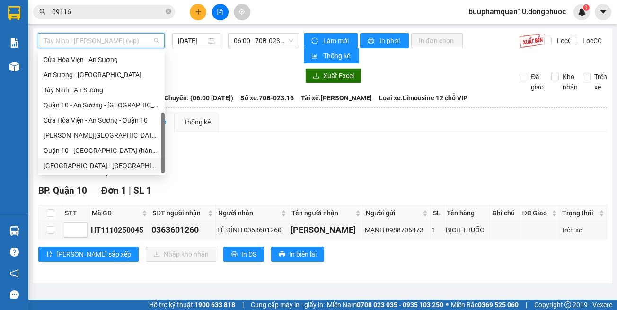
click at [130, 160] on div "Hồ Chí Minh - Tây Ninh (vip)" at bounding box center [101, 165] width 127 height 15
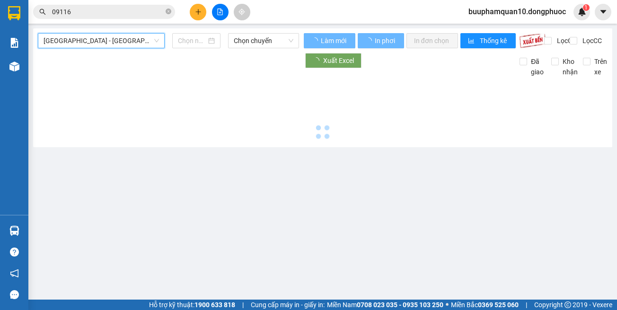
type input "12/10/2025"
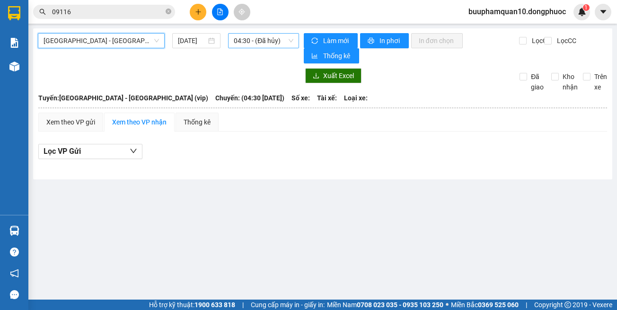
click at [283, 42] on span "04:30 - (Đã hủy)" at bounding box center [264, 41] width 60 height 14
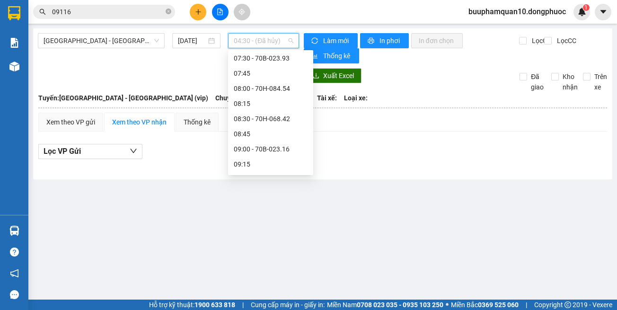
scroll to position [204, 0]
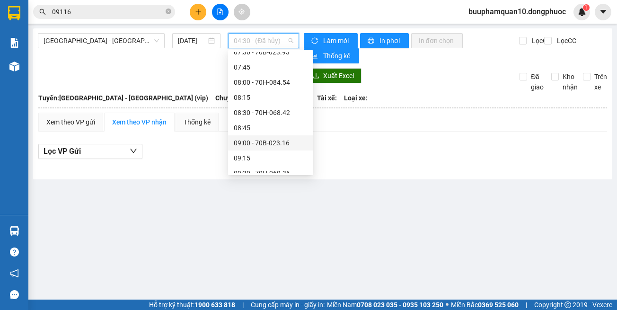
click at [276, 138] on div "09:00 - 70B-023.16" at bounding box center [271, 143] width 74 height 10
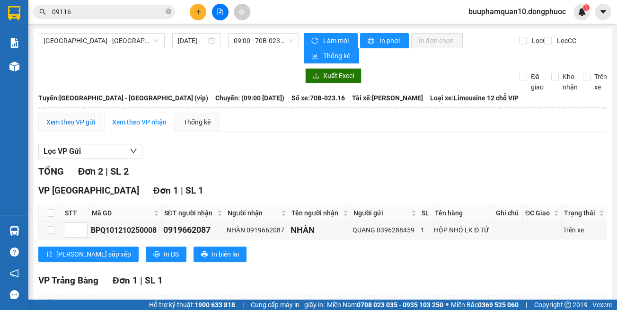
click at [87, 124] on div "Xem theo VP gửi" at bounding box center [70, 122] width 49 height 10
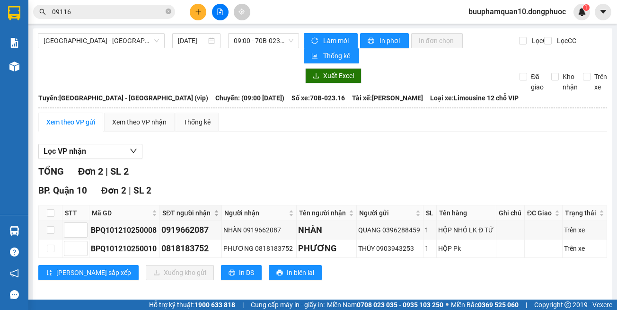
scroll to position [7, 0]
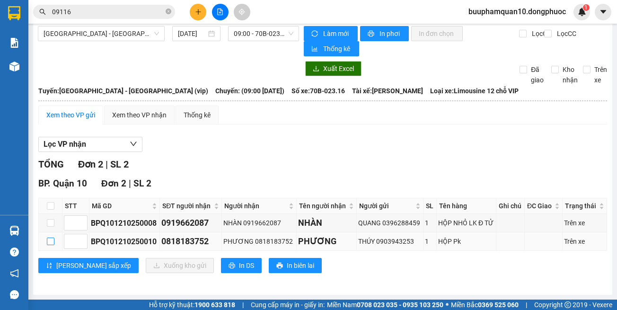
click at [51, 242] on input "checkbox" at bounding box center [51, 242] width 8 height 8
checkbox input "true"
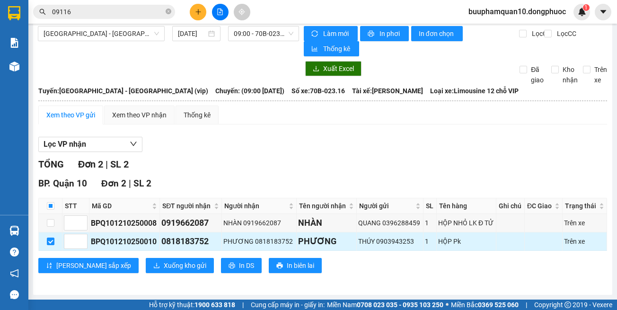
drag, startPoint x: 117, startPoint y: 256, endPoint x: 159, endPoint y: 237, distance: 45.9
click at [118, 256] on div "BP. Quận 10 Đơn 2 | SL 2 STT Mã GD SĐT người nhận Người nhận Tên người nhận Ngư…" at bounding box center [322, 228] width 569 height 104
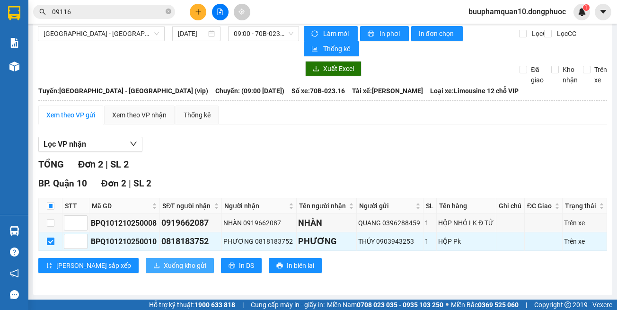
click at [149, 260] on button "Xuống kho gửi" at bounding box center [180, 265] width 68 height 15
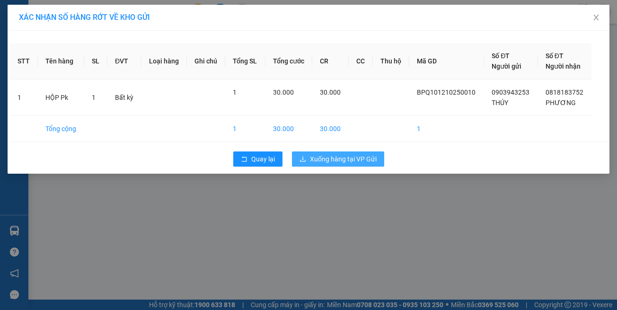
click at [352, 161] on span "Xuống hàng tại VP Gửi" at bounding box center [343, 159] width 67 height 10
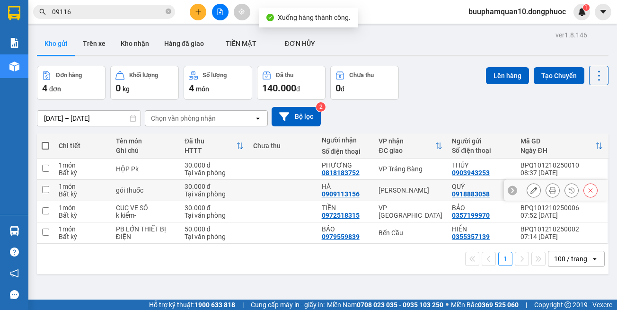
click at [409, 190] on div "[PERSON_NAME]" at bounding box center [410, 190] width 64 height 8
checkbox input "true"
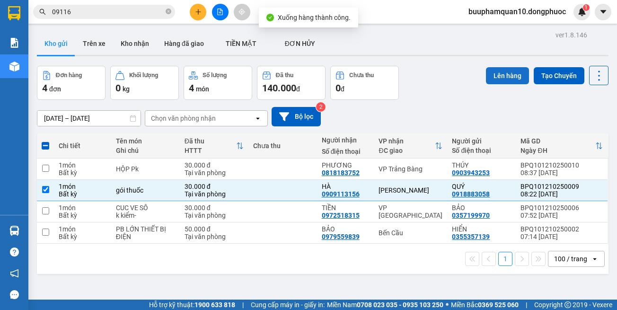
click at [497, 79] on button "Lên hàng" at bounding box center [507, 75] width 43 height 17
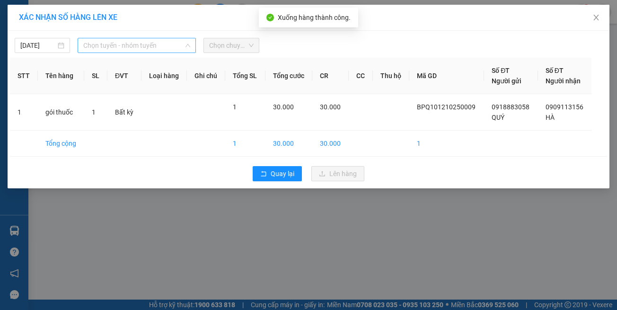
click at [146, 47] on span "Chọn tuyến - nhóm tuyến" at bounding box center [136, 45] width 107 height 14
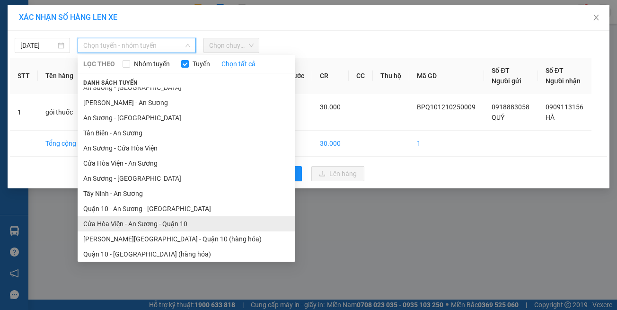
scroll to position [42, 0]
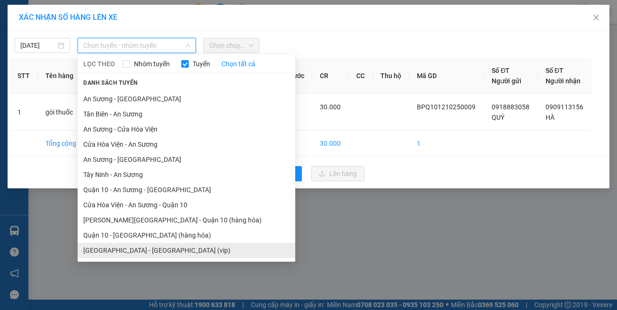
click at [172, 249] on li "Hồ Chí Minh - Tây Ninh (vip)" at bounding box center [187, 250] width 218 height 15
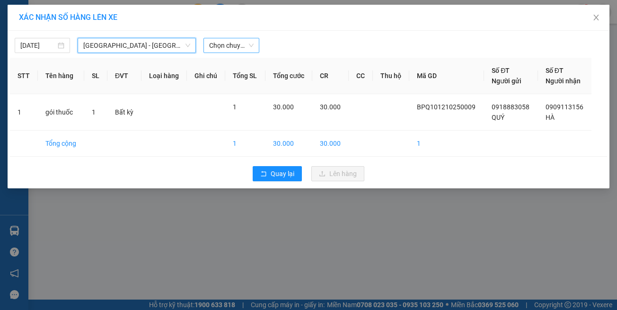
click at [238, 44] on span "Chọn chuyến" at bounding box center [231, 45] width 44 height 14
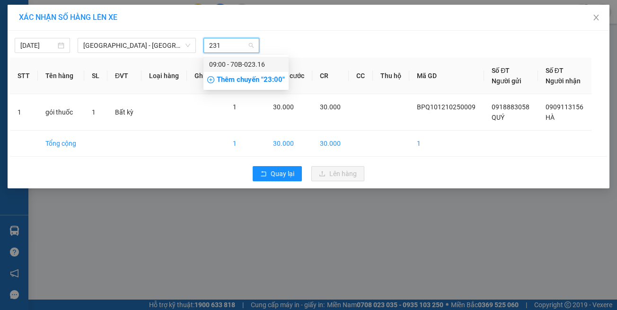
type input "2316"
click at [237, 66] on div "09:00 - 70B-023.16" at bounding box center [246, 64] width 74 height 10
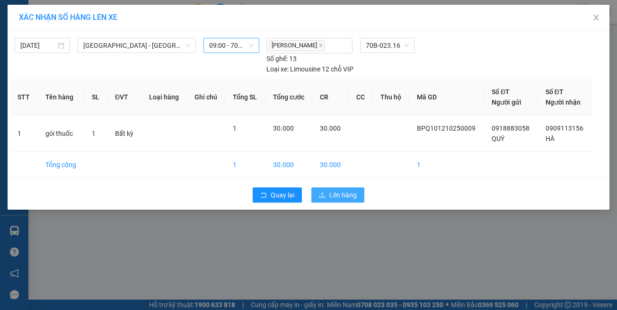
drag, startPoint x: 327, startPoint y: 179, endPoint x: 137, endPoint y: 185, distance: 190.3
click at [327, 187] on button "Lên hàng" at bounding box center [337, 194] width 53 height 15
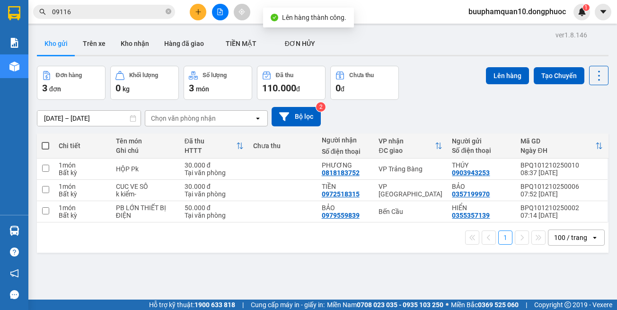
click at [222, 12] on icon "file-add" at bounding box center [220, 12] width 5 height 7
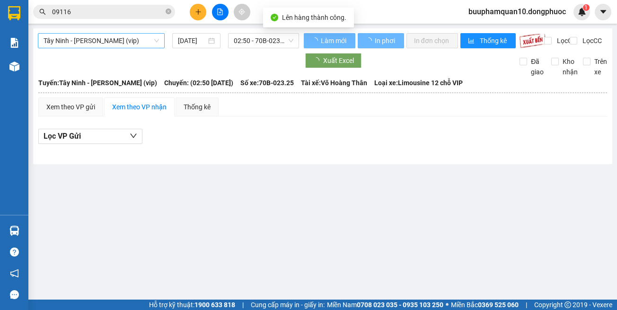
click at [136, 46] on span "Tây Ninh - Hồ Chí Minh (vip)" at bounding box center [101, 41] width 115 height 14
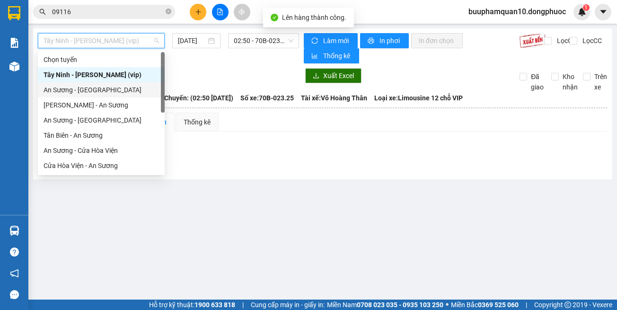
scroll to position [106, 0]
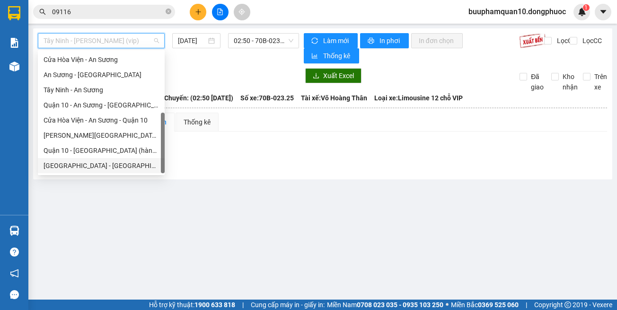
click at [131, 166] on div "Hồ Chí Minh - Tây Ninh (vip)" at bounding box center [101, 165] width 115 height 10
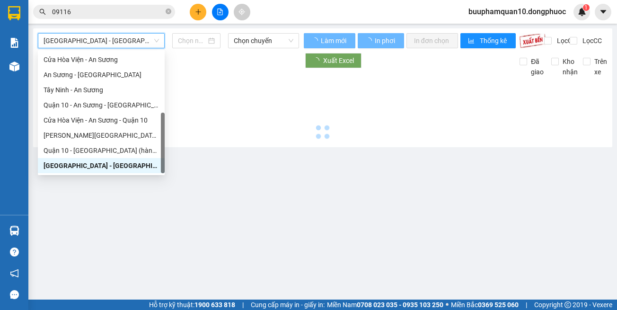
type input "12/10/2025"
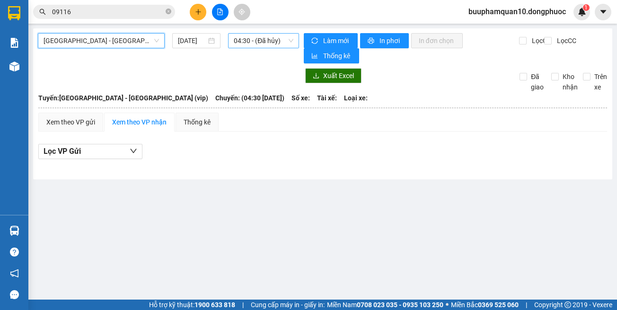
click at [273, 44] on span "04:30 - (Đã hủy)" at bounding box center [264, 41] width 60 height 14
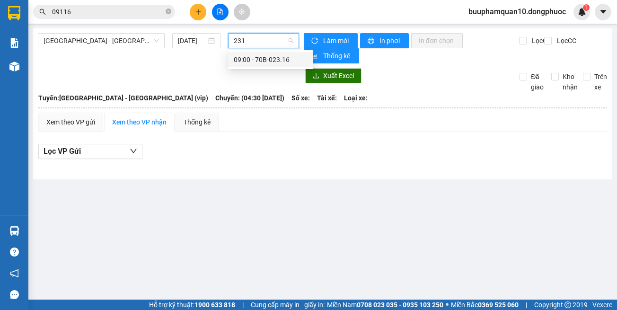
type input "2316"
click at [275, 61] on div "09:00 - 70B-023.16" at bounding box center [271, 59] width 74 height 10
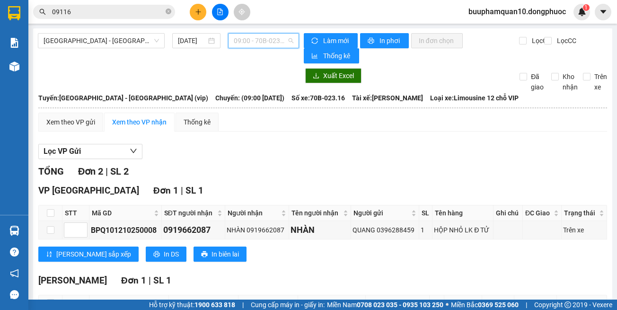
click at [273, 35] on span "09:00 - 70B-023.16" at bounding box center [264, 41] width 60 height 14
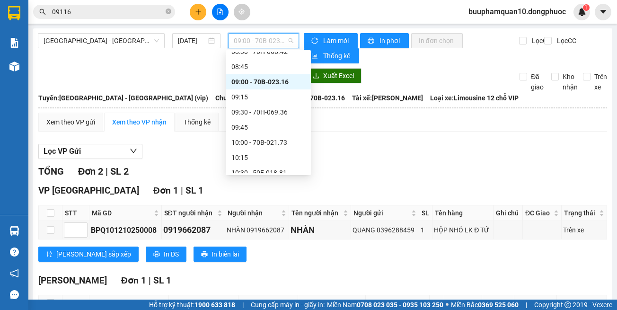
scroll to position [276, 0]
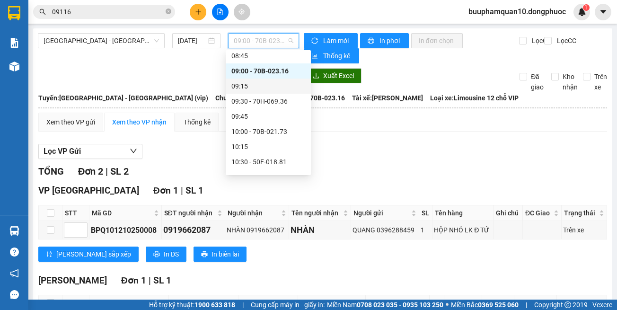
drag, startPoint x: 380, startPoint y: 158, endPoint x: 292, endPoint y: 32, distance: 154.3
click at [379, 150] on div "Lọc VP Gửi" at bounding box center [322, 152] width 569 height 16
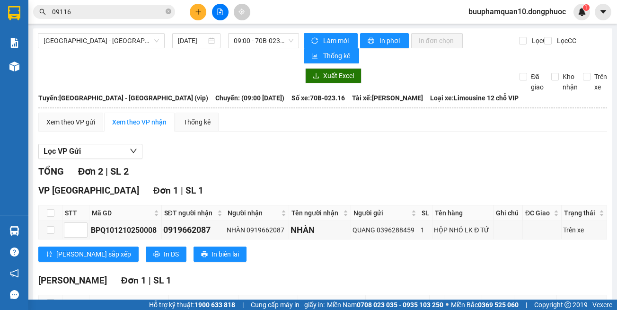
click at [28, 231] on main "Hồ Chí Minh - Tây Ninh (vip) 12/10/2025 09:00 - 70B-023.16 Làm mới In phơi In đ…" at bounding box center [308, 149] width 617 height 299
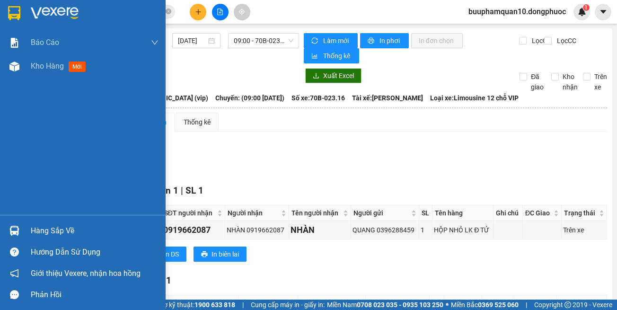
drag, startPoint x: 14, startPoint y: 230, endPoint x: 39, endPoint y: 229, distance: 25.1
click at [14, 230] on img at bounding box center [14, 231] width 10 height 10
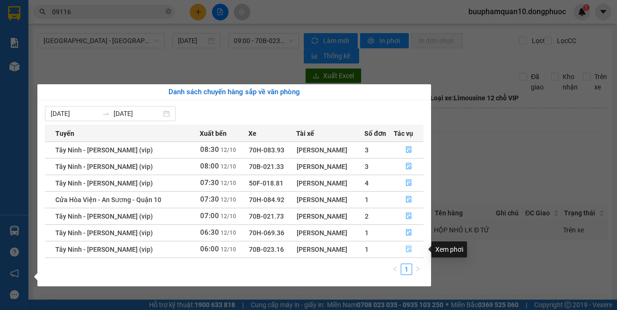
drag, startPoint x: 406, startPoint y: 251, endPoint x: 372, endPoint y: 251, distance: 33.6
click at [405, 251] on icon "file-done" at bounding box center [408, 249] width 7 height 7
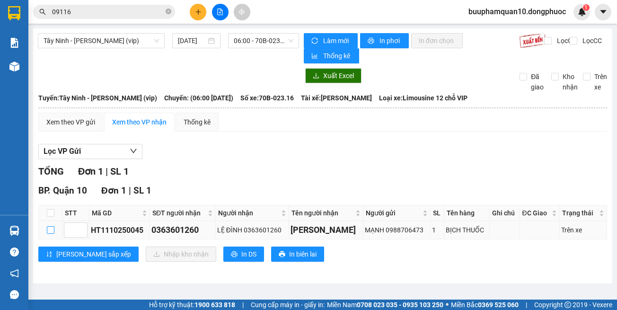
click at [47, 231] on input "checkbox" at bounding box center [51, 230] width 8 height 8
checkbox input "true"
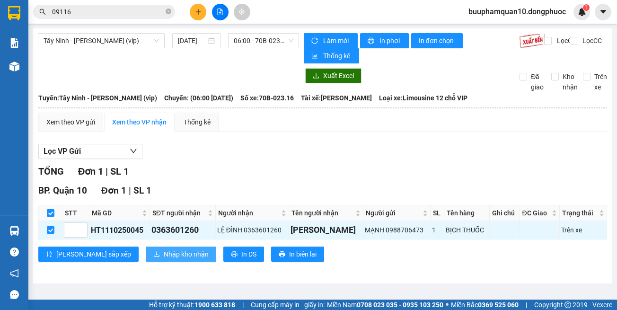
click at [164, 257] on span "Nhập kho nhận" at bounding box center [186, 254] width 45 height 10
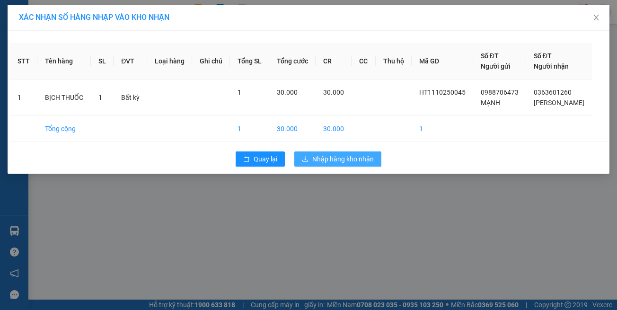
drag, startPoint x: 361, startPoint y: 158, endPoint x: 359, endPoint y: 152, distance: 6.2
click at [360, 155] on span "Nhập hàng kho nhận" at bounding box center [343, 159] width 62 height 10
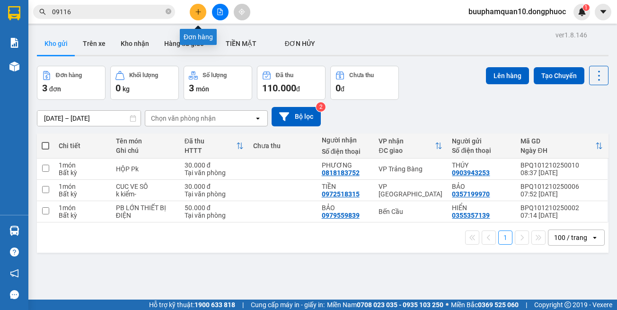
click at [201, 12] on icon "plus" at bounding box center [197, 11] width 5 height 0
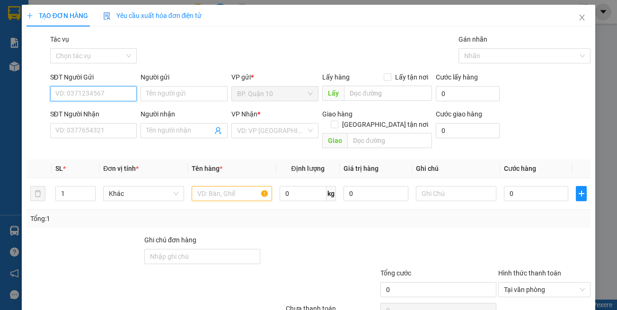
click at [104, 97] on input "SĐT Người Gửi" at bounding box center [93, 93] width 87 height 15
type input "0938050387"
click at [107, 115] on div "0938050387 - TRUNG" at bounding box center [92, 112] width 74 height 10
type input "TRUNG"
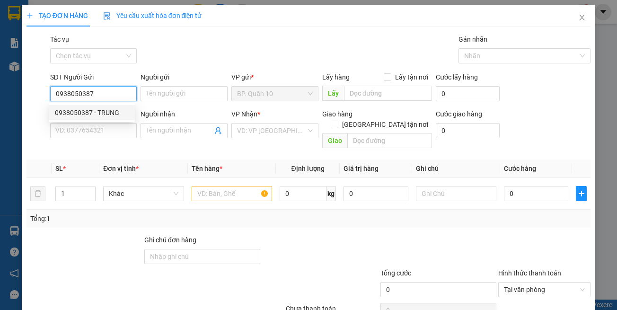
type input "0917072172"
type input "NHÃ"
type input "0938050387"
type input "40.000"
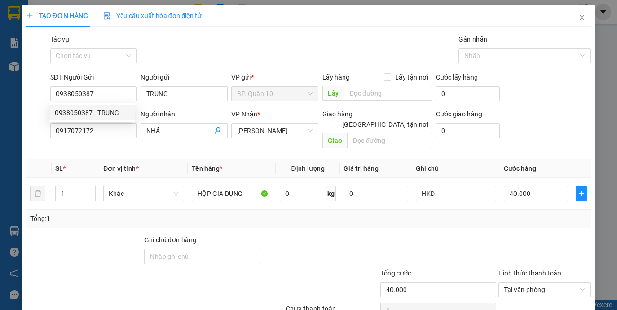
click at [125, 144] on div "Transit Pickup Surcharge Ids Transit Deliver Surcharge Ids Transit Deliver Surc…" at bounding box center [308, 188] width 564 height 308
click at [124, 134] on input "0917072172" at bounding box center [93, 130] width 87 height 15
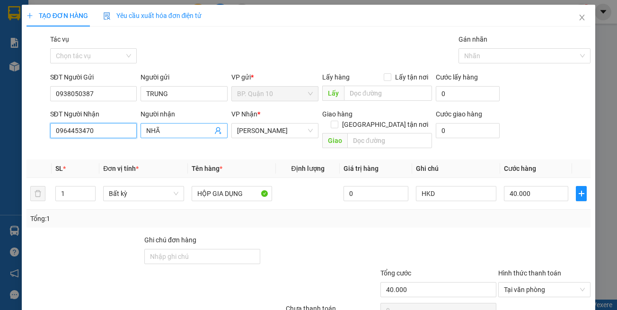
type input "0964453470"
click at [188, 132] on input "NHÃ" at bounding box center [179, 130] width 66 height 10
type input "b"
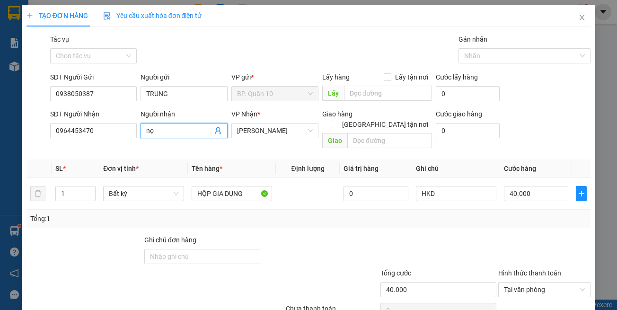
type input "n"
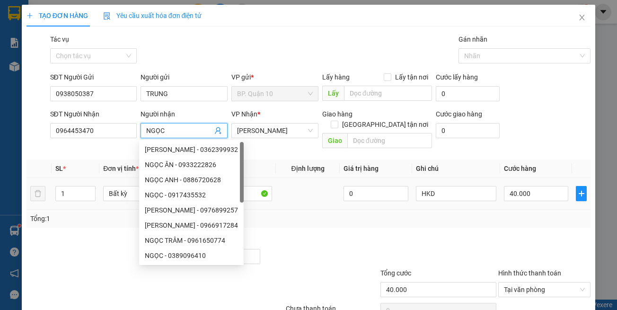
type input "NGỌC"
click at [329, 235] on div at bounding box center [320, 251] width 118 height 33
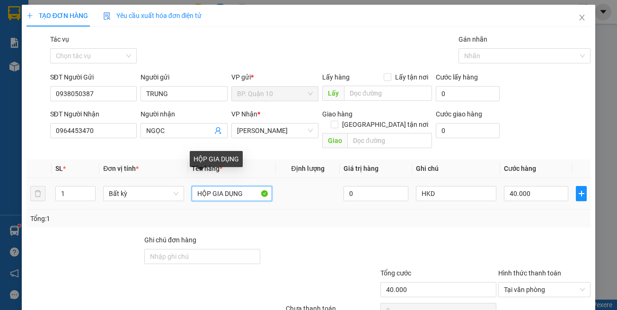
drag, startPoint x: 244, startPoint y: 181, endPoint x: 88, endPoint y: 174, distance: 155.8
click at [141, 178] on tr "1 Bất kỳ HỘP GIA DỤNG 0 HKD 40.000" at bounding box center [308, 194] width 564 height 32
type input "THÙNG ĐẦU MÁY MAY"
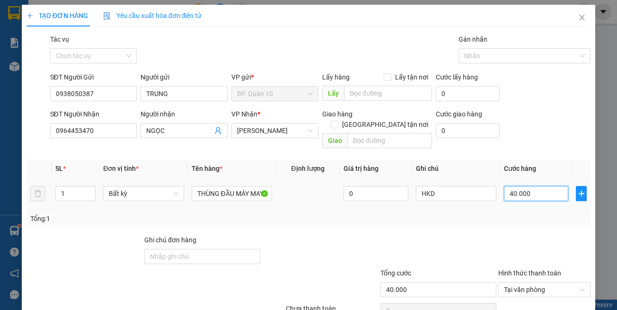
click at [529, 186] on input "40.000" at bounding box center [536, 193] width 64 height 15
type input "7"
type input "70"
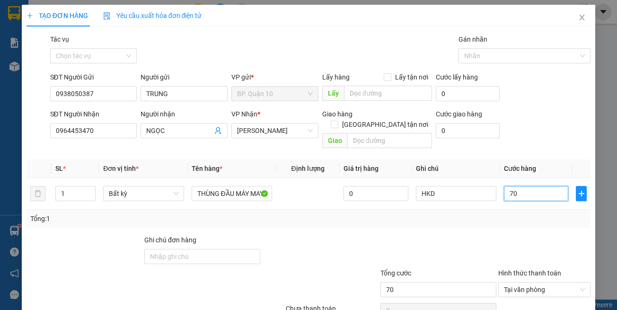
type input "70"
type input "70.000"
drag, startPoint x: 540, startPoint y: 235, endPoint x: 458, endPoint y: 200, distance: 89.0
click at [538, 235] on div at bounding box center [544, 251] width 94 height 33
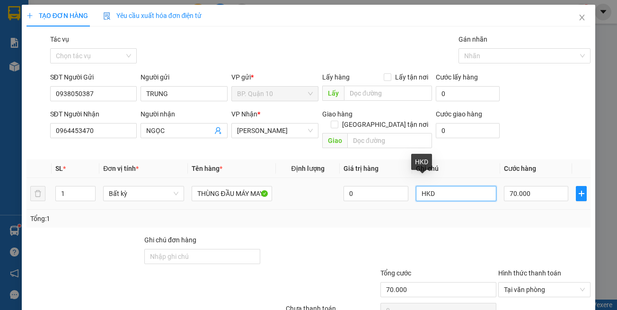
click at [431, 186] on input "HKD" at bounding box center [456, 193] width 80 height 15
click at [432, 186] on input "HKD" at bounding box center [456, 193] width 80 height 15
type input "HK"
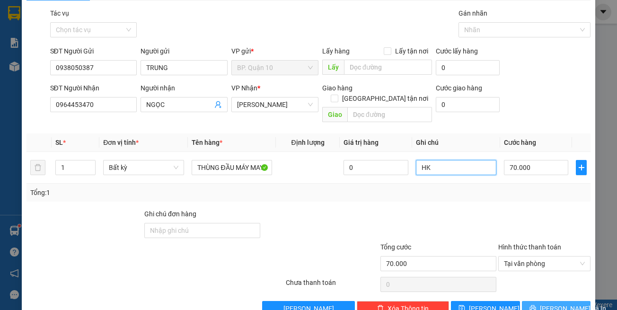
scroll to position [40, 0]
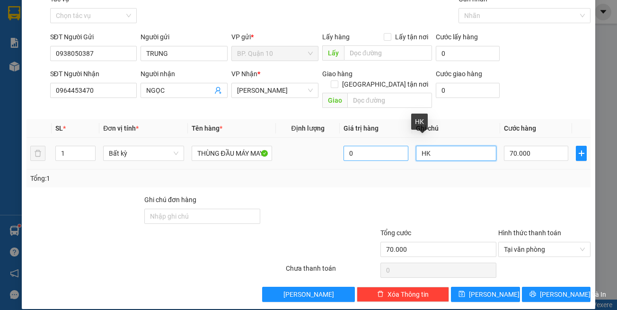
drag, startPoint x: 440, startPoint y: 146, endPoint x: 377, endPoint y: 137, distance: 63.2
click at [377, 138] on tr "1 Bất kỳ THÙNG ĐẦU MÁY MAY 0 HK 70.000" at bounding box center [308, 154] width 564 height 32
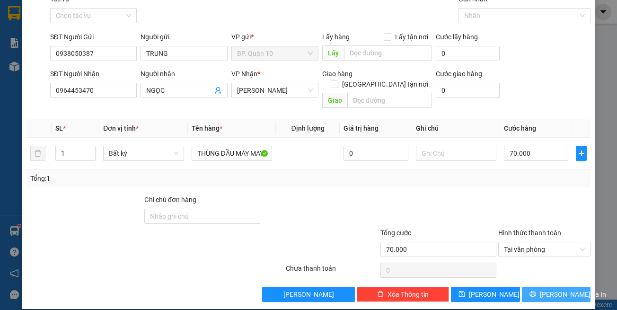
click at [536, 290] on icon "printer" at bounding box center [532, 293] width 7 height 7
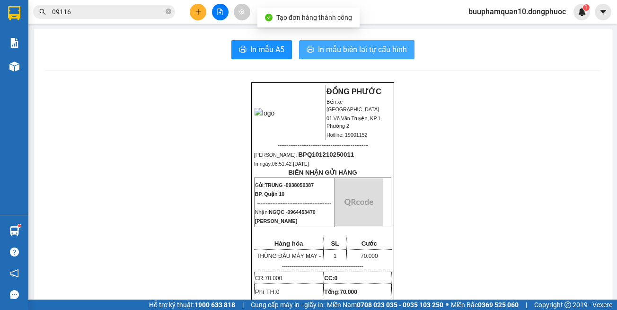
click at [391, 55] on span "In mẫu biên lai tự cấu hình" at bounding box center [362, 50] width 89 height 12
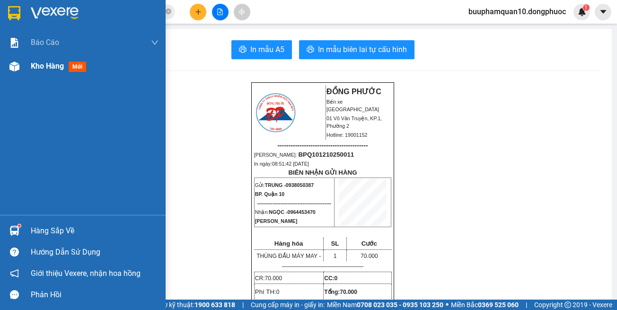
click at [3, 67] on div "Kho hàng mới" at bounding box center [83, 66] width 166 height 24
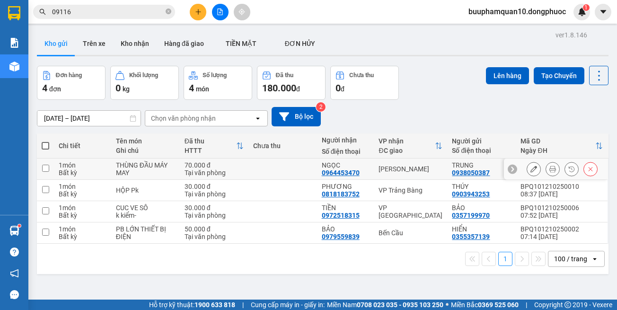
click at [415, 168] on div "[PERSON_NAME]" at bounding box center [410, 169] width 64 height 8
checkbox input "true"
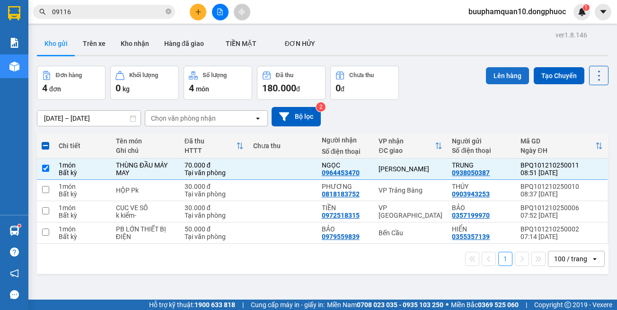
click at [501, 76] on button "Lên hàng" at bounding box center [507, 75] width 43 height 17
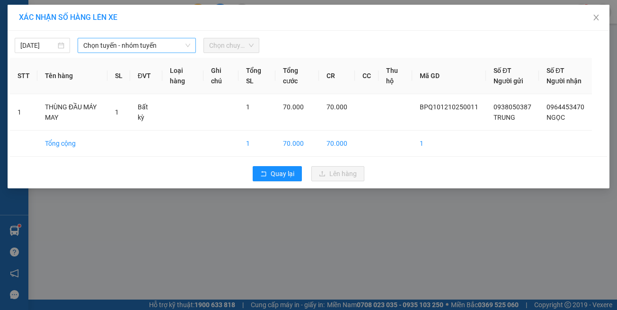
click at [171, 51] on span "Chọn tuyến - nhóm tuyến" at bounding box center [136, 45] width 107 height 14
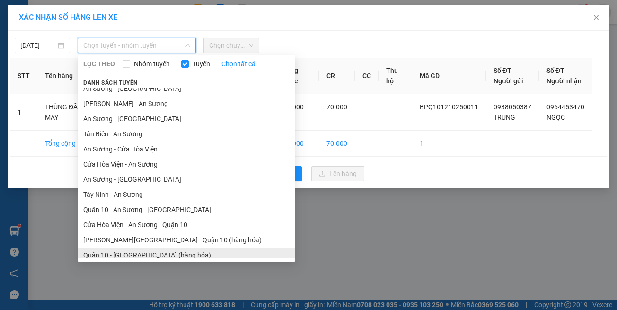
scroll to position [42, 0]
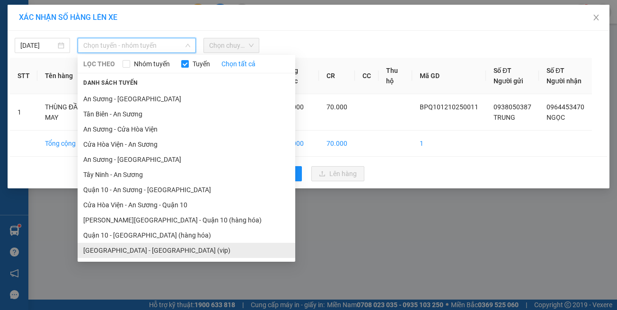
drag, startPoint x: 184, startPoint y: 256, endPoint x: 184, endPoint y: 251, distance: 5.2
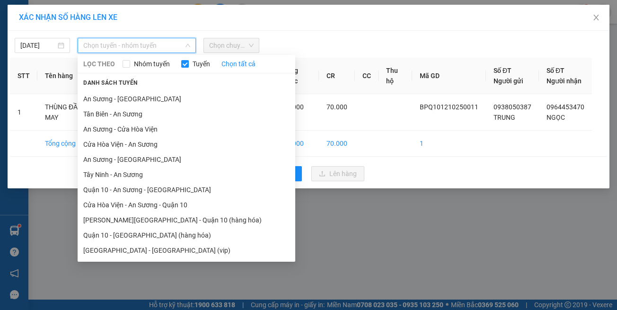
click at [184, 255] on li "Hồ Chí Minh - Tây Ninh (vip)" at bounding box center [187, 250] width 218 height 15
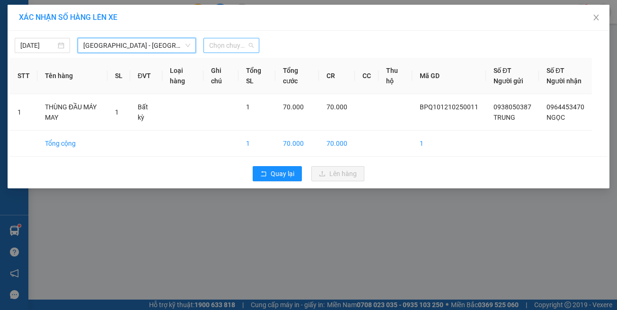
click at [248, 40] on span "Chọn chuyến" at bounding box center [231, 45] width 44 height 14
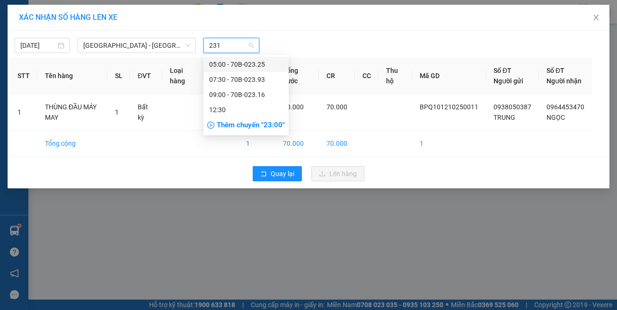
type input "2316"
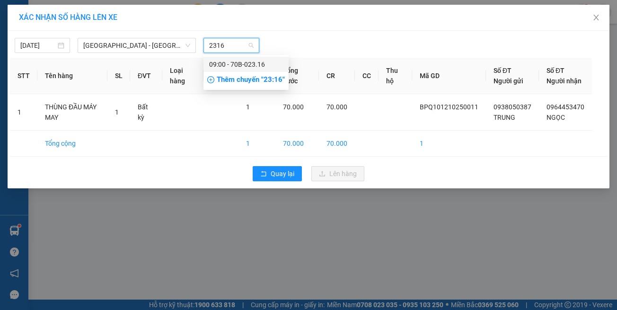
drag, startPoint x: 253, startPoint y: 66, endPoint x: 280, endPoint y: 108, distance: 50.4
click at [253, 67] on div "09:00 - 70B-023.16" at bounding box center [246, 64] width 74 height 10
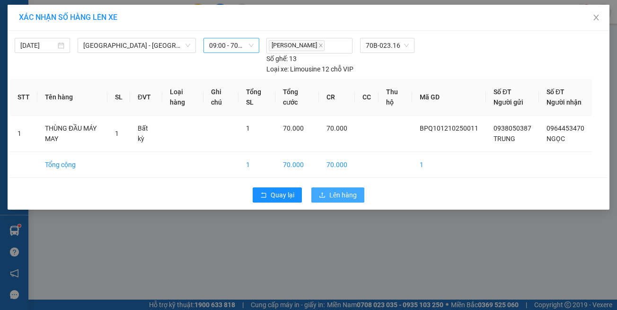
click at [342, 194] on span "Lên hàng" at bounding box center [342, 195] width 27 height 10
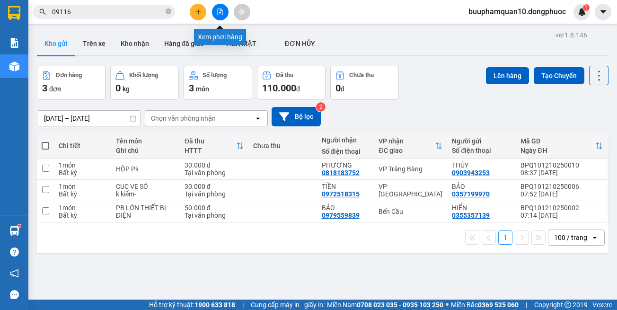
click at [222, 11] on icon "file-add" at bounding box center [220, 12] width 5 height 7
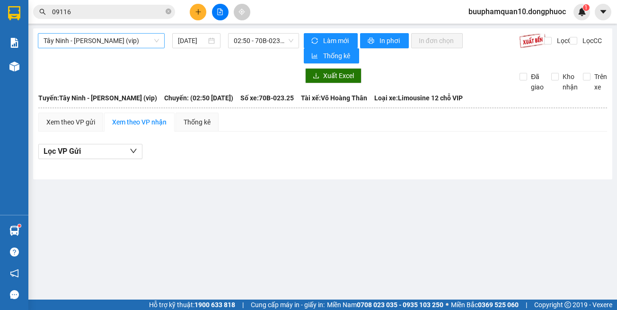
click at [115, 37] on span "Tây Ninh - Hồ Chí Minh (vip)" at bounding box center [101, 41] width 115 height 14
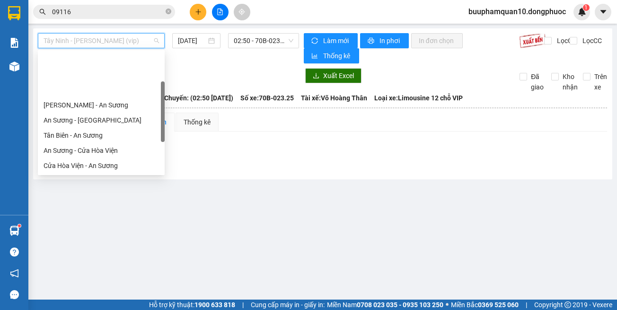
scroll to position [106, 0]
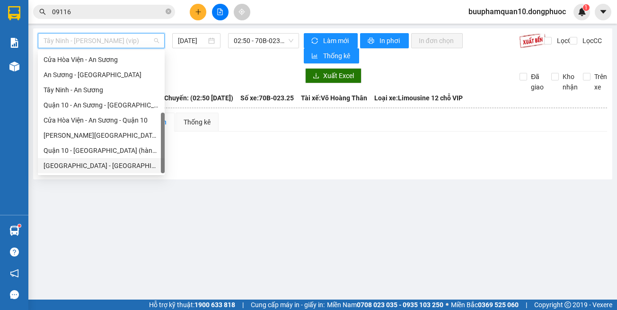
drag, startPoint x: 138, startPoint y: 158, endPoint x: 145, endPoint y: 150, distance: 10.7
click at [138, 163] on div "Hồ Chí Minh - Tây Ninh (vip)" at bounding box center [101, 165] width 115 height 10
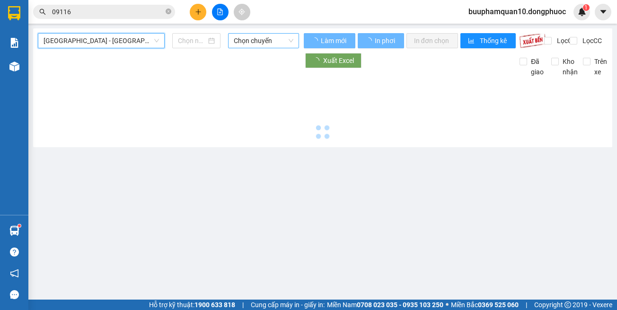
type input "12/10/2025"
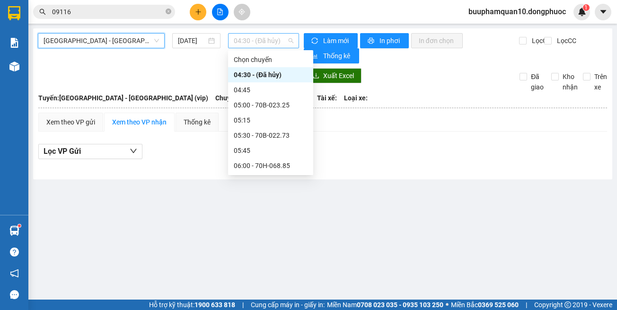
click at [251, 37] on span "04:30 - (Đã hủy)" at bounding box center [264, 41] width 60 height 14
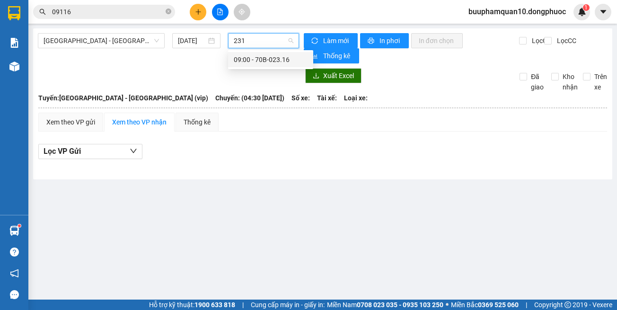
type input "2316"
click at [256, 55] on div "09:00 - 70B-023.16" at bounding box center [271, 59] width 74 height 10
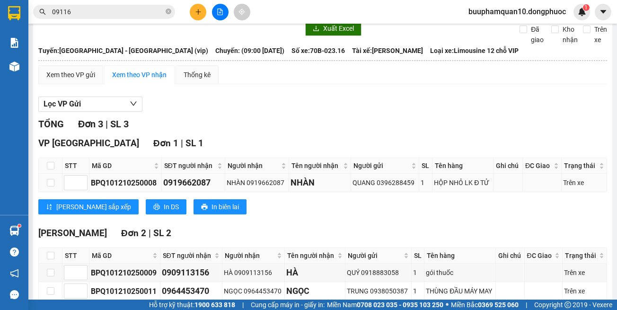
scroll to position [97, 0]
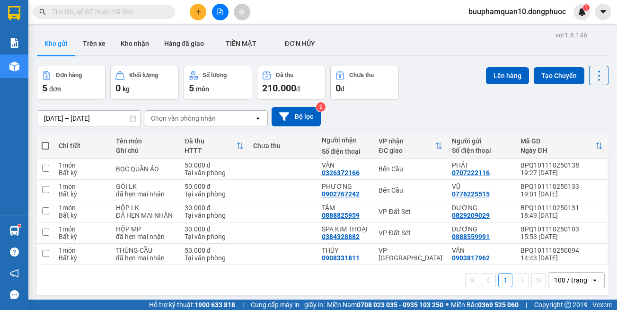
click at [132, 9] on input "text" at bounding box center [108, 12] width 112 height 10
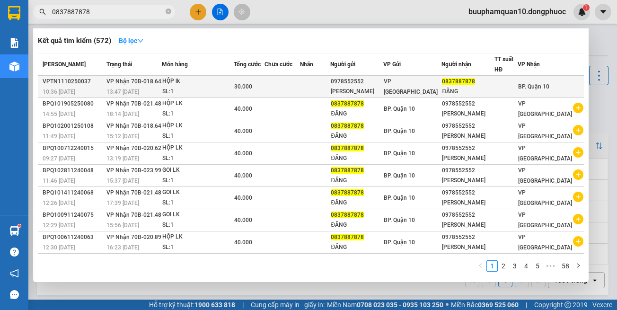
type input "0837887878"
click at [162, 81] on td "VP Nhận 70B-018.64 13:47 [DATE]" at bounding box center [133, 87] width 58 height 22
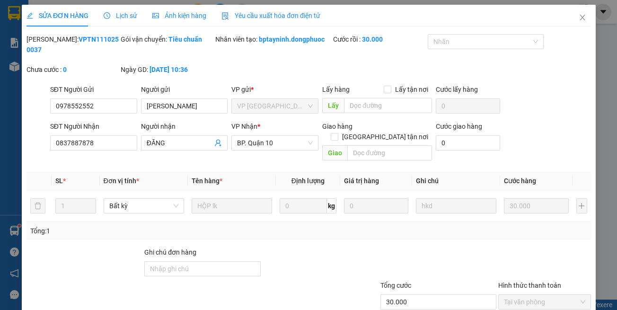
type input "0978552552"
type input "[PERSON_NAME]"
type input "0837887878"
type input "ĐĂNG"
type input "30.000"
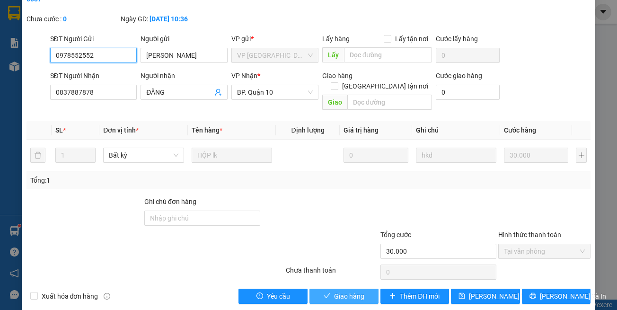
scroll to position [53, 0]
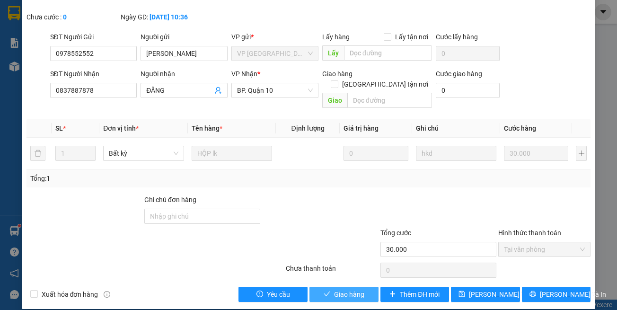
click at [369, 287] on button "Giao hàng" at bounding box center [343, 294] width 69 height 15
